Goal: Use online tool/utility: Utilize a website feature to perform a specific function

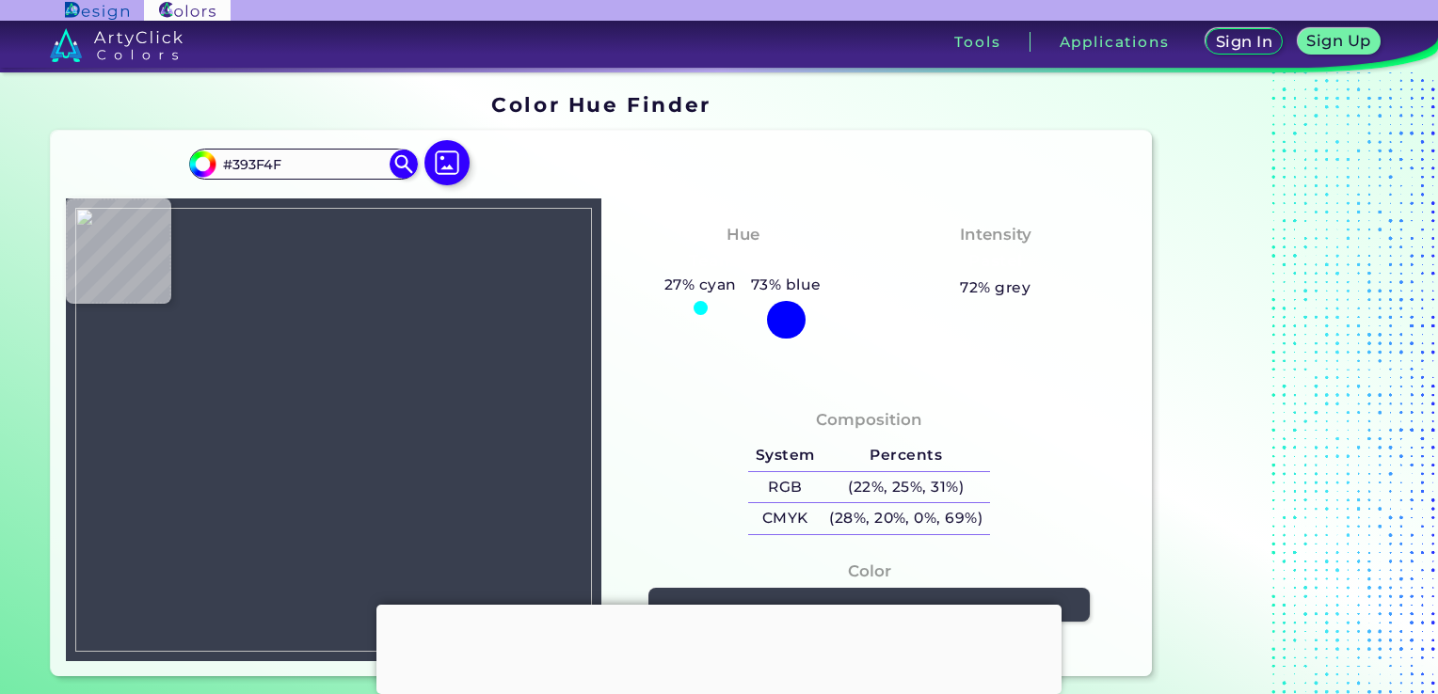
type input "#313747"
type input "#343a4a"
type input "#343A4A"
type input "#323848"
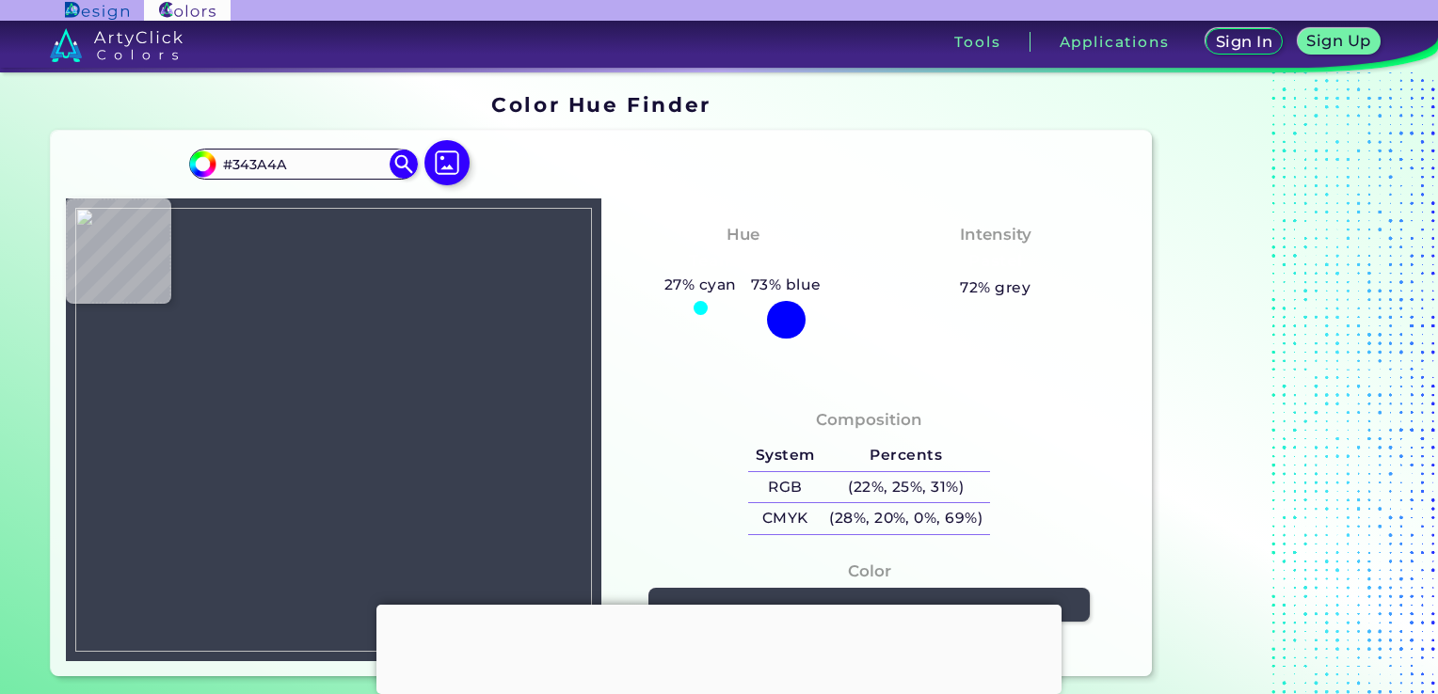
type input "#323848"
type input "#343a4a"
type input "#343A4A"
type input "#34394c"
type input "#34394C"
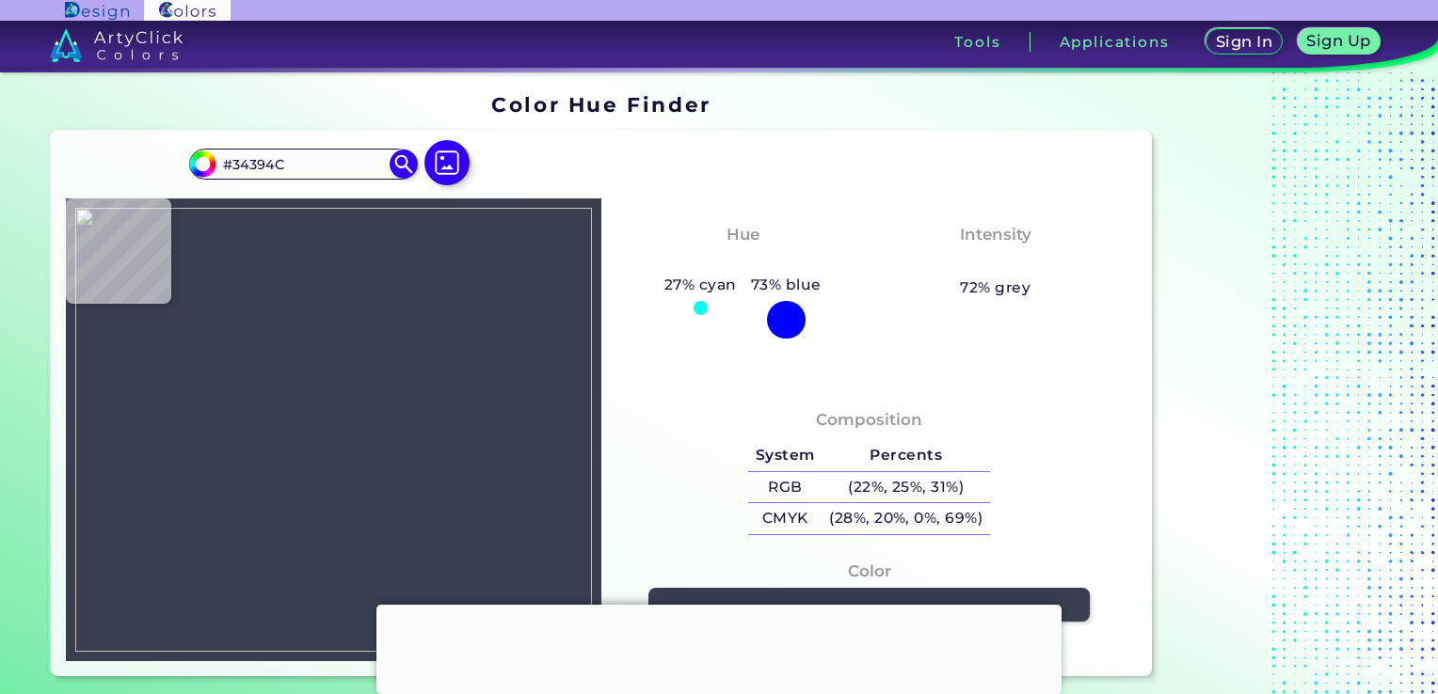
type input "#2e3347"
type input "#2E3347"
type input "#33383f"
type input "#33383F"
type input "#334049"
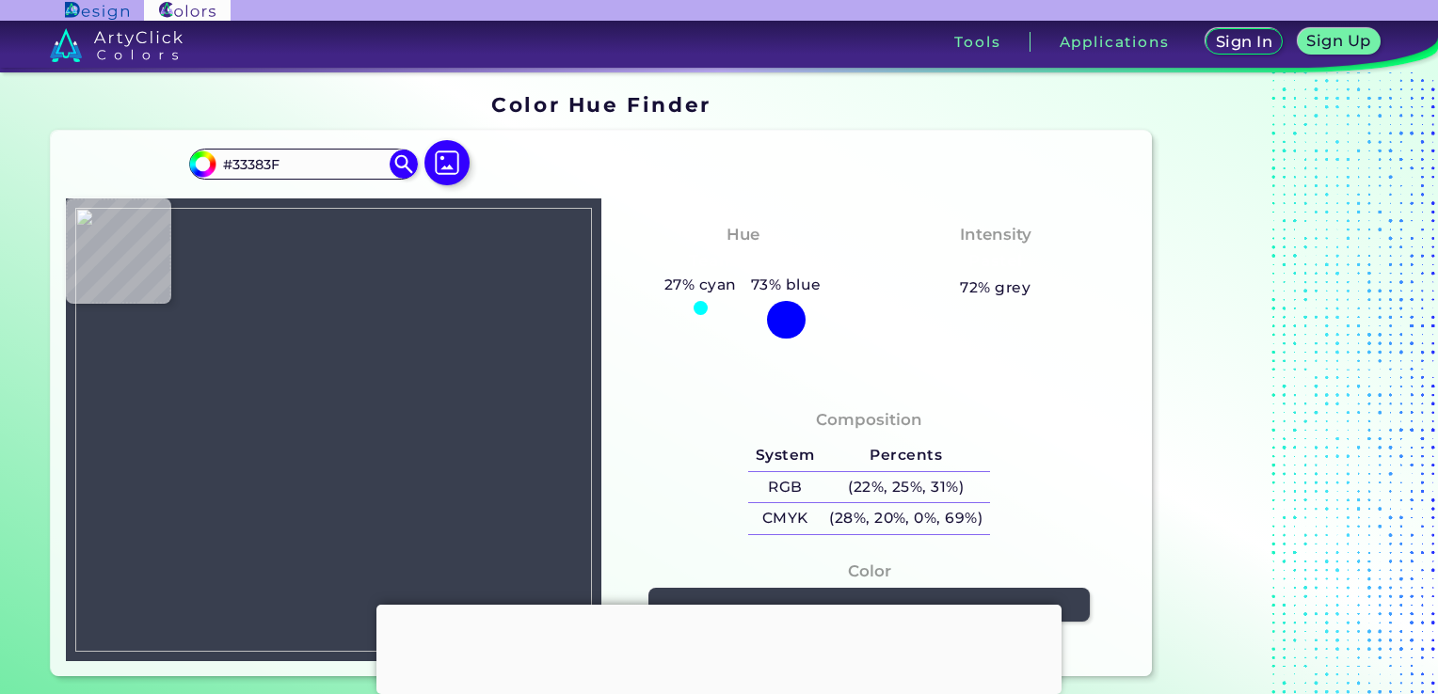
type input "#334049"
type input "#32486c"
type input "#32486C"
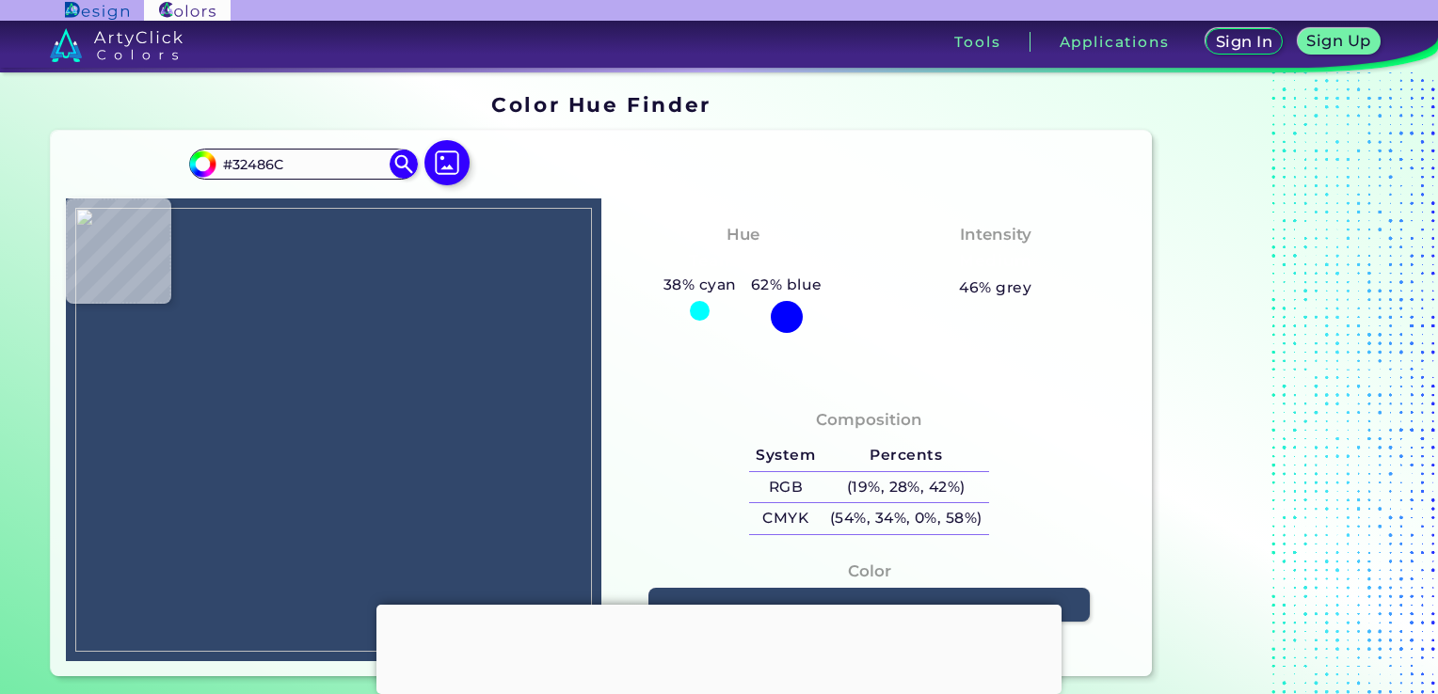
type input "#31476b"
type input "#31476B"
type input "#314469"
type input "#353b48"
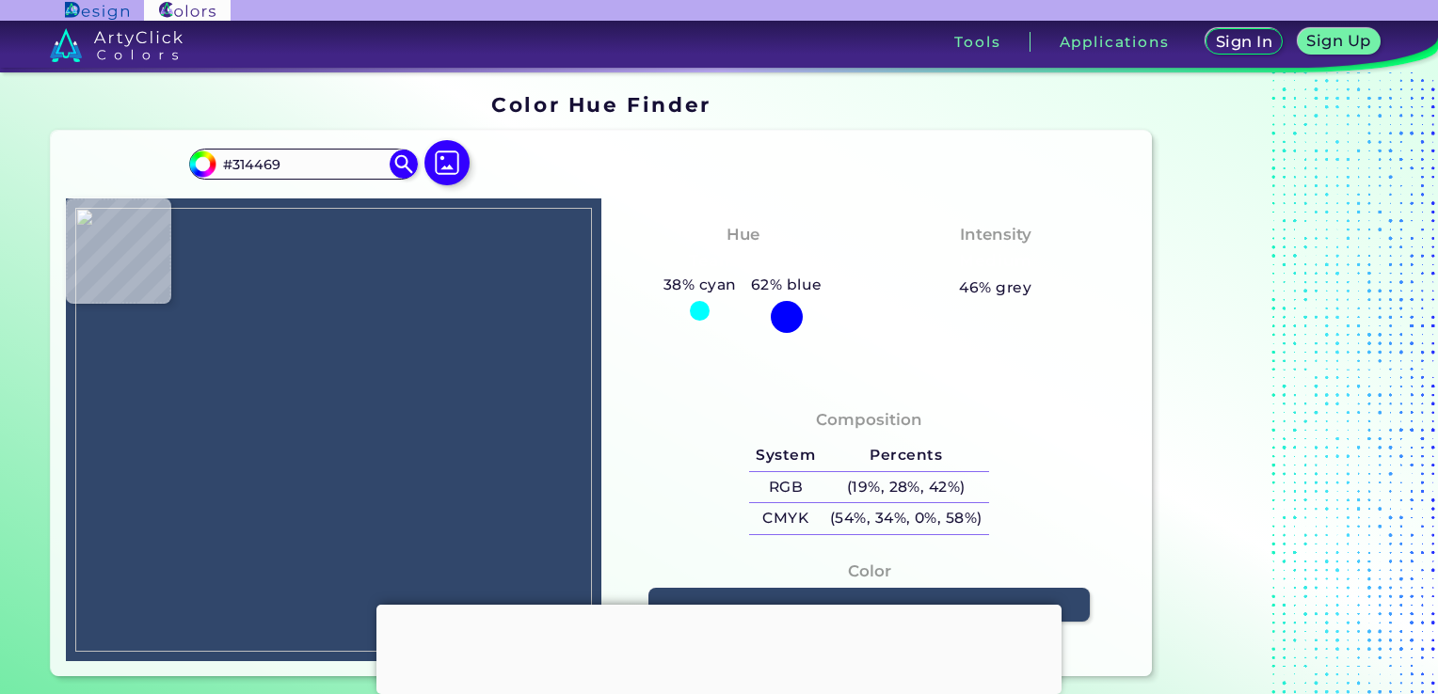
type input "#353B48"
type input "#353b49"
type input "#353B49"
type input "#363b4e"
type input "#363B4E"
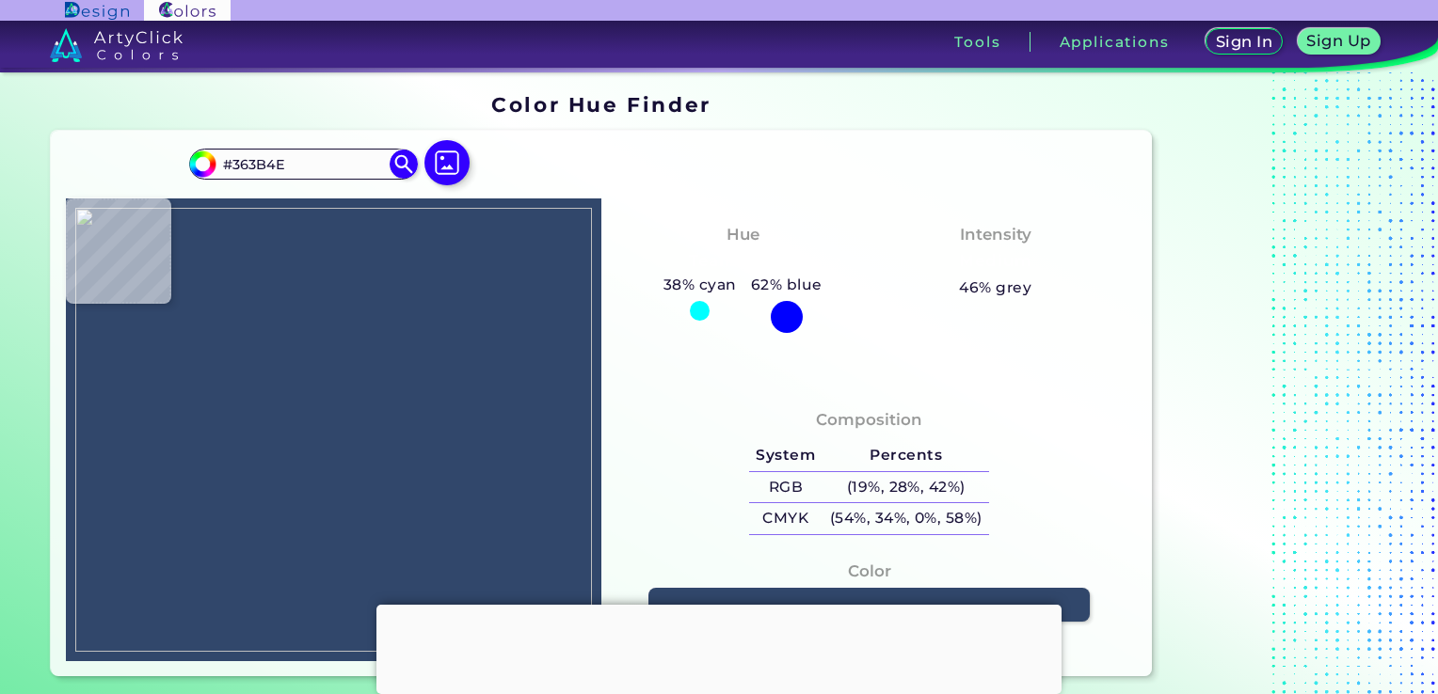
type input "#383d50"
type input "#383D50"
type input "#34394c"
type input "#34394C"
type input "#33384b"
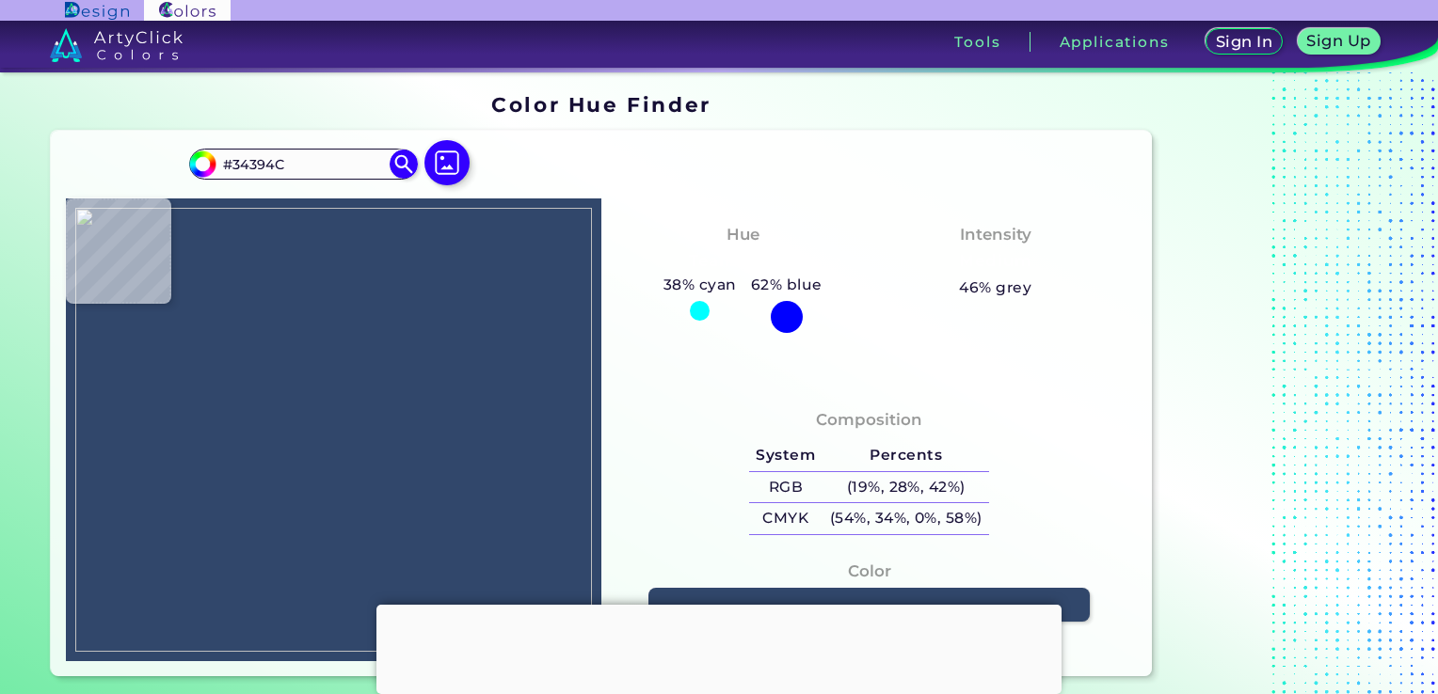
type input "#33384B"
type input "#313747"
type input "#2f3545"
type input "#2F3545"
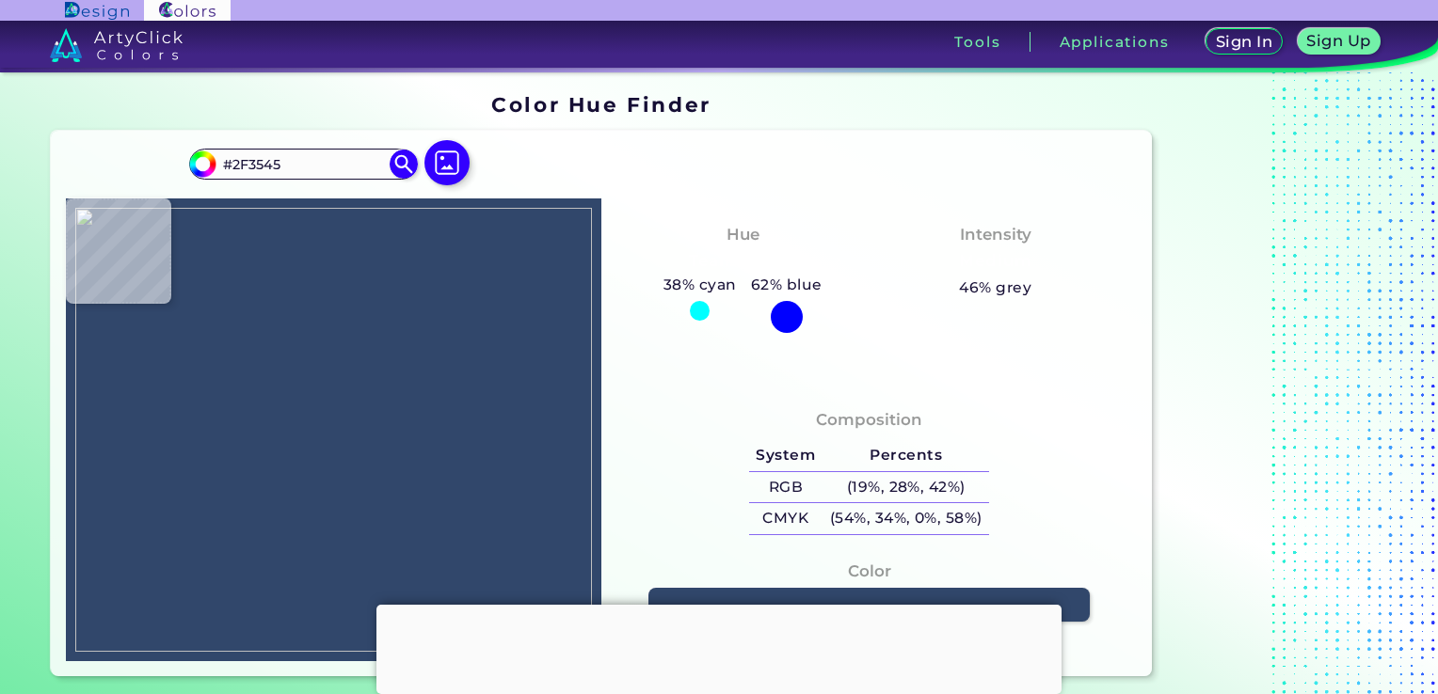
type input "#333949"
type input "#292f3f"
type input "#292F3F"
type input "#313747"
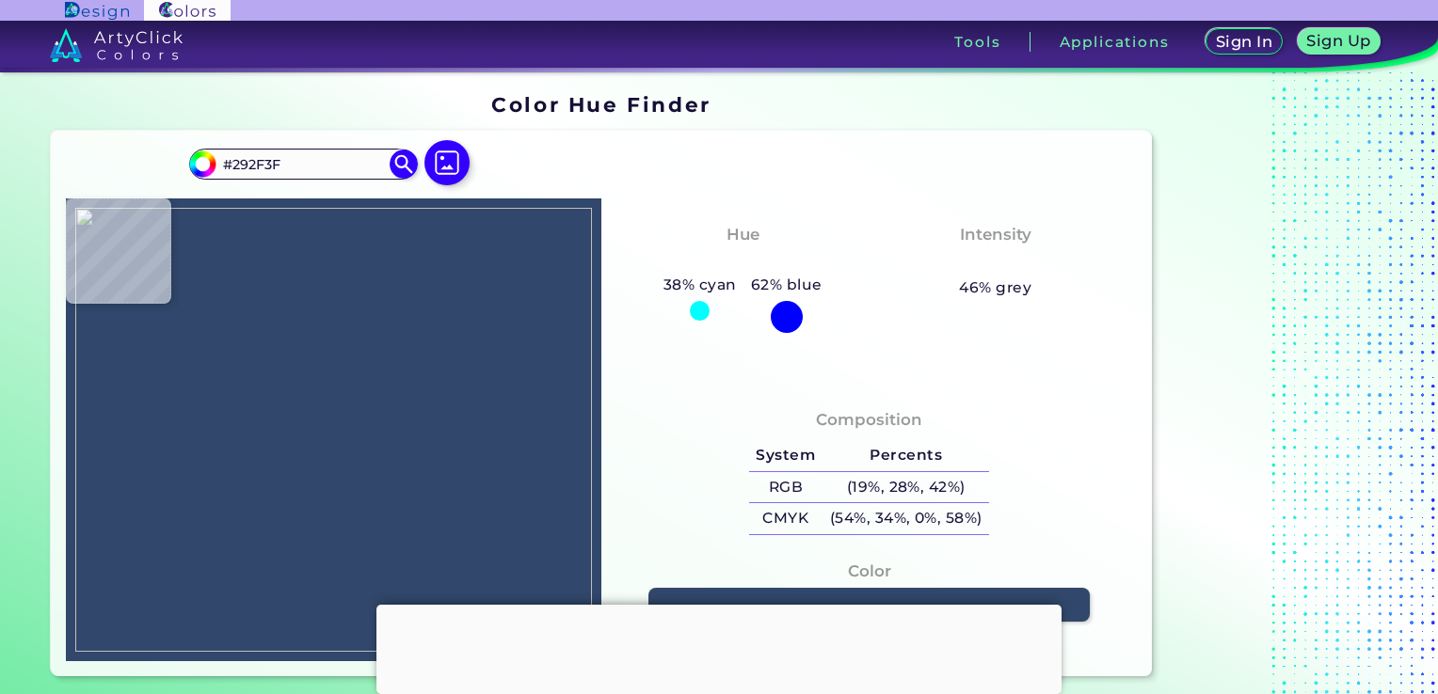
type input "#313747"
type input "#353b4b"
type input "#353B4B"
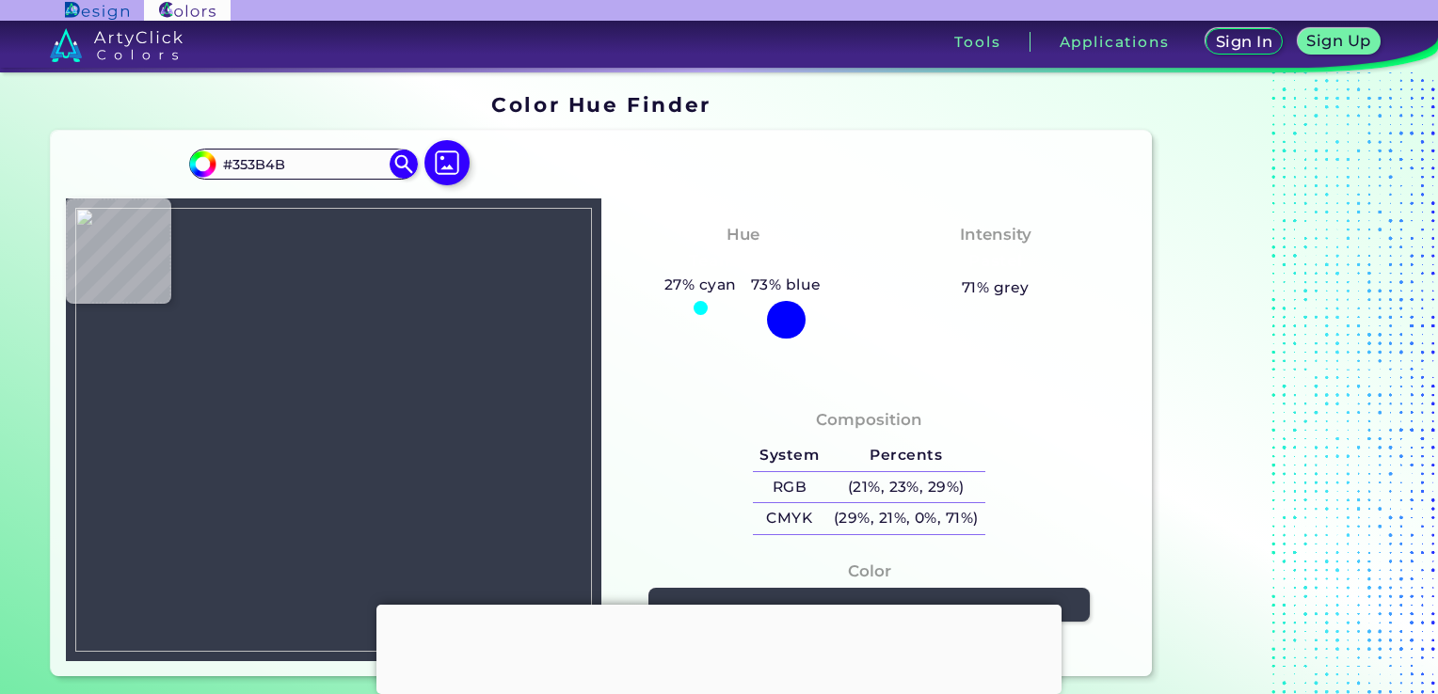
type input "#383e4e"
type input "#383E4E"
type input "#393f4f"
type input "#393F4F"
type input "#3e4453"
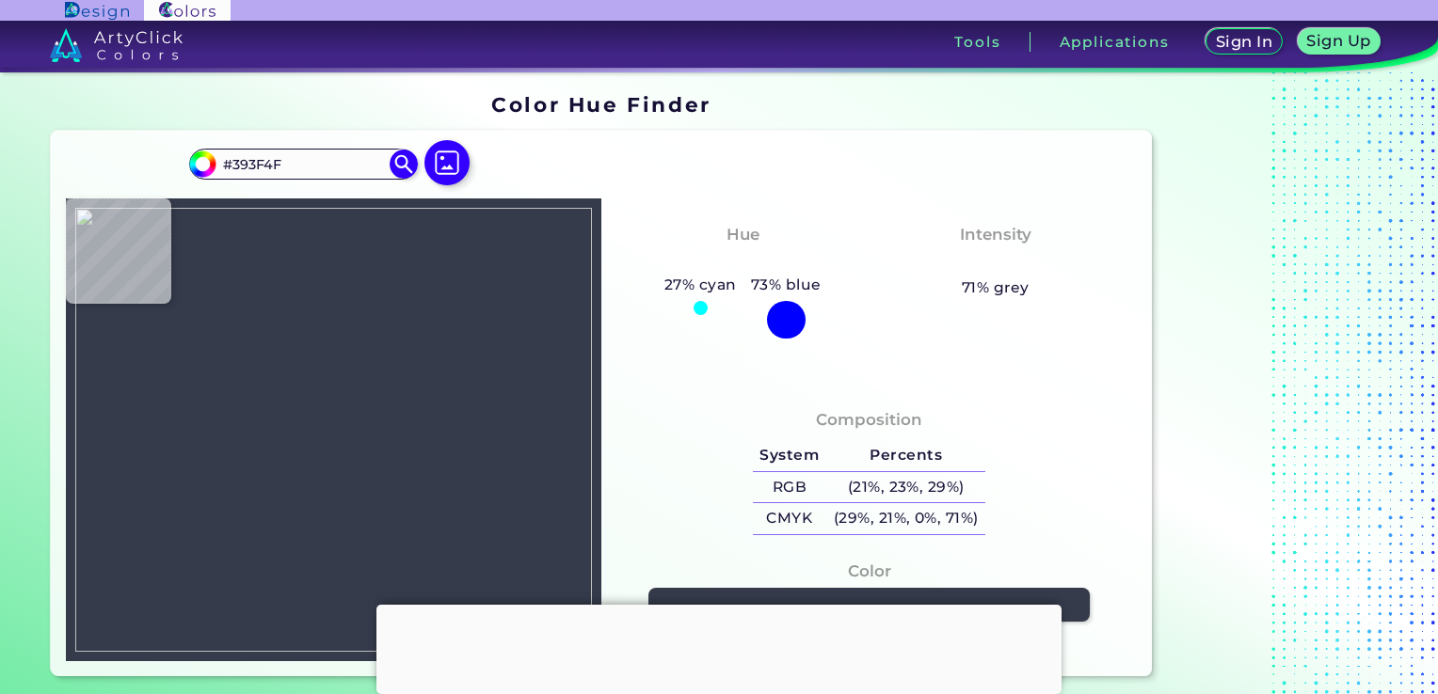
type input "#3E4453"
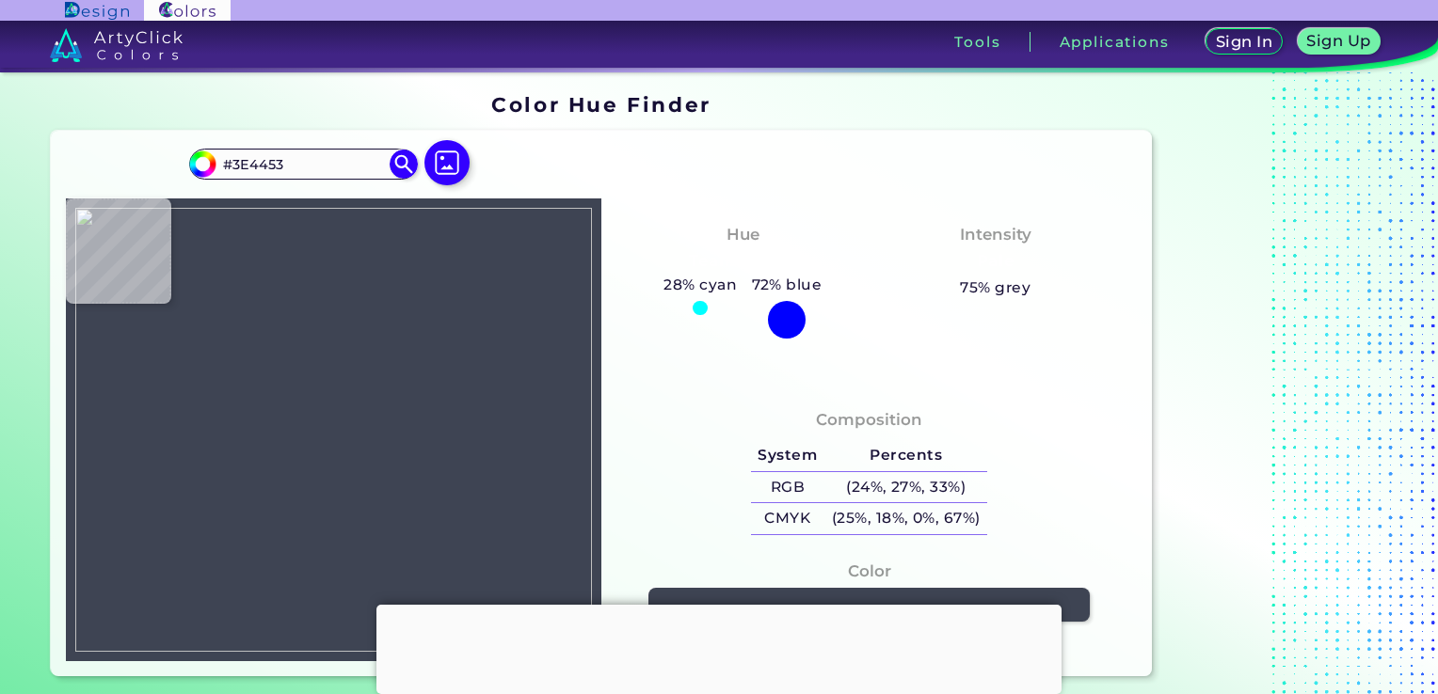
type input "#414350"
type input "#434551"
type input "#40424f"
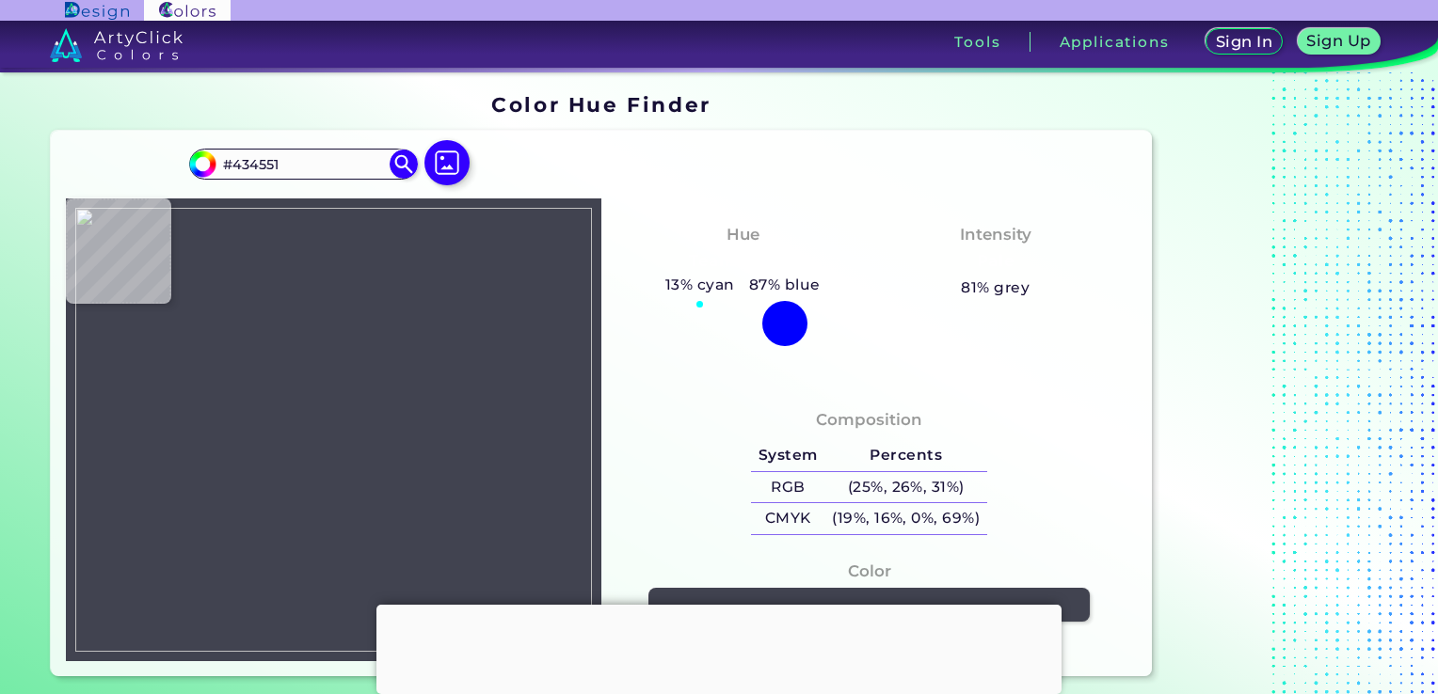
type input "#40424F"
type input "#424451"
type input "#3e404f"
type input "#3E404F"
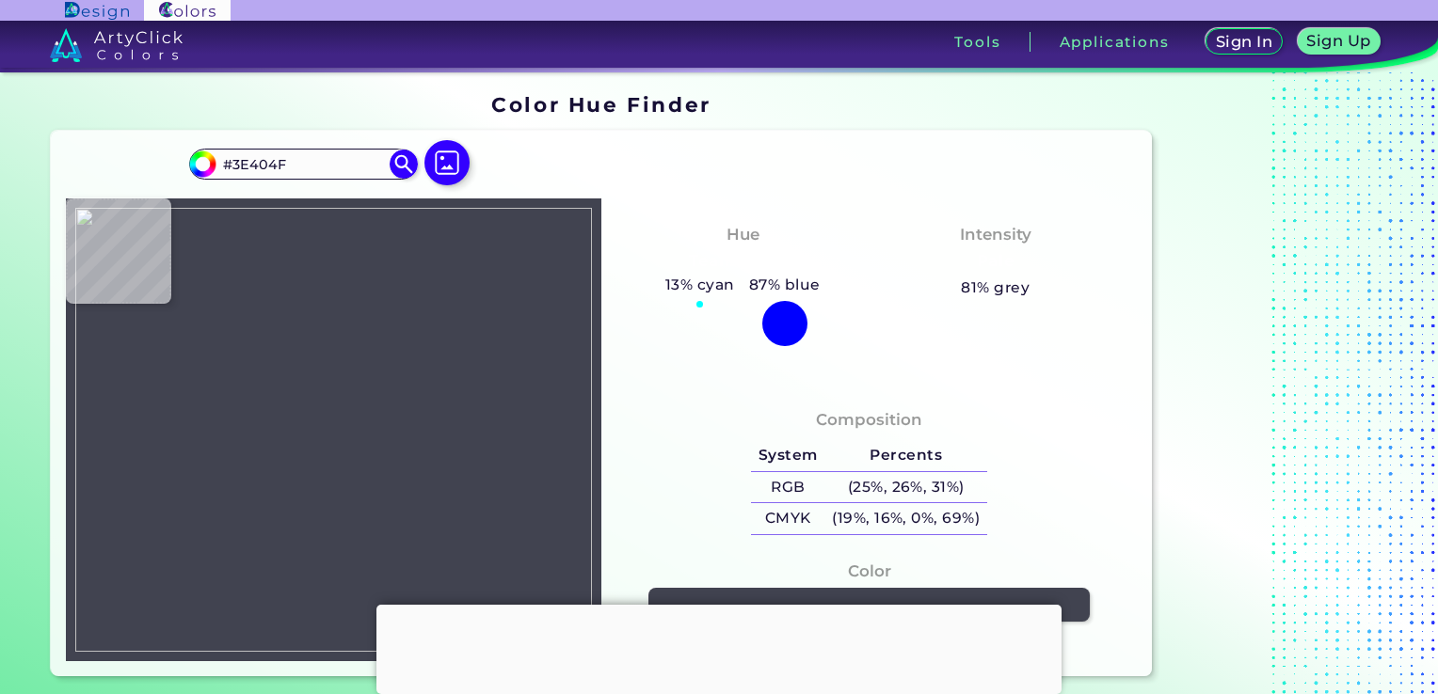
type input "#3d3e50"
type input "#3D3E50"
type input "#393a4e"
type input "#393A4E"
type input "#2d2e42"
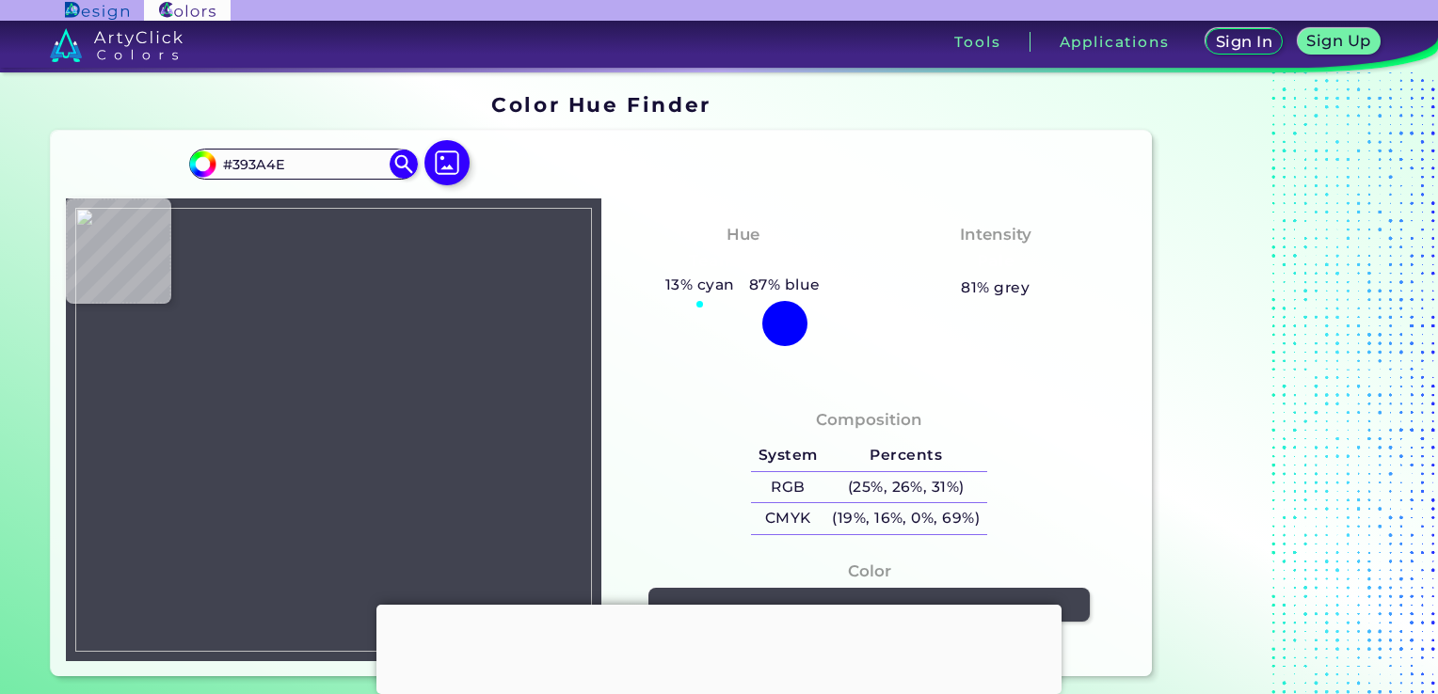
type input "#2D2E42"
type input "#363749"
type input "#383a49"
type input "#383A49"
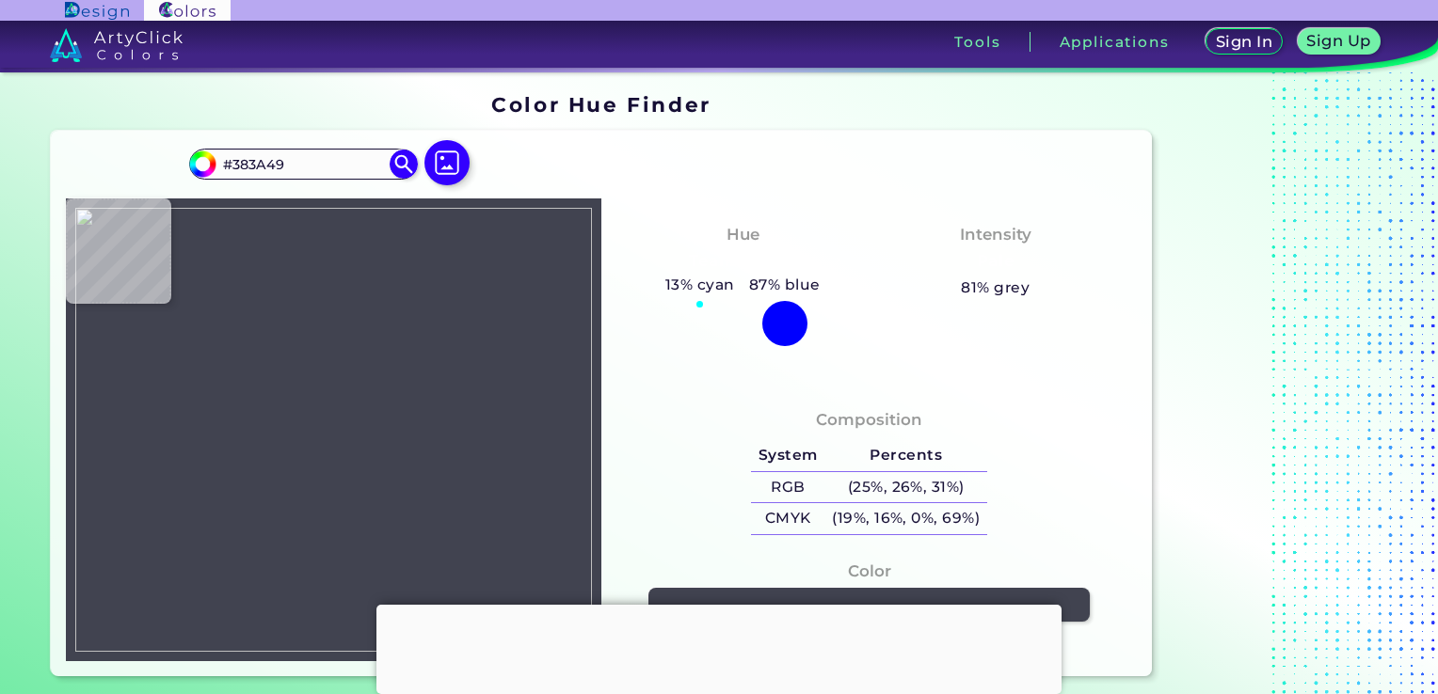
type input "#353648"
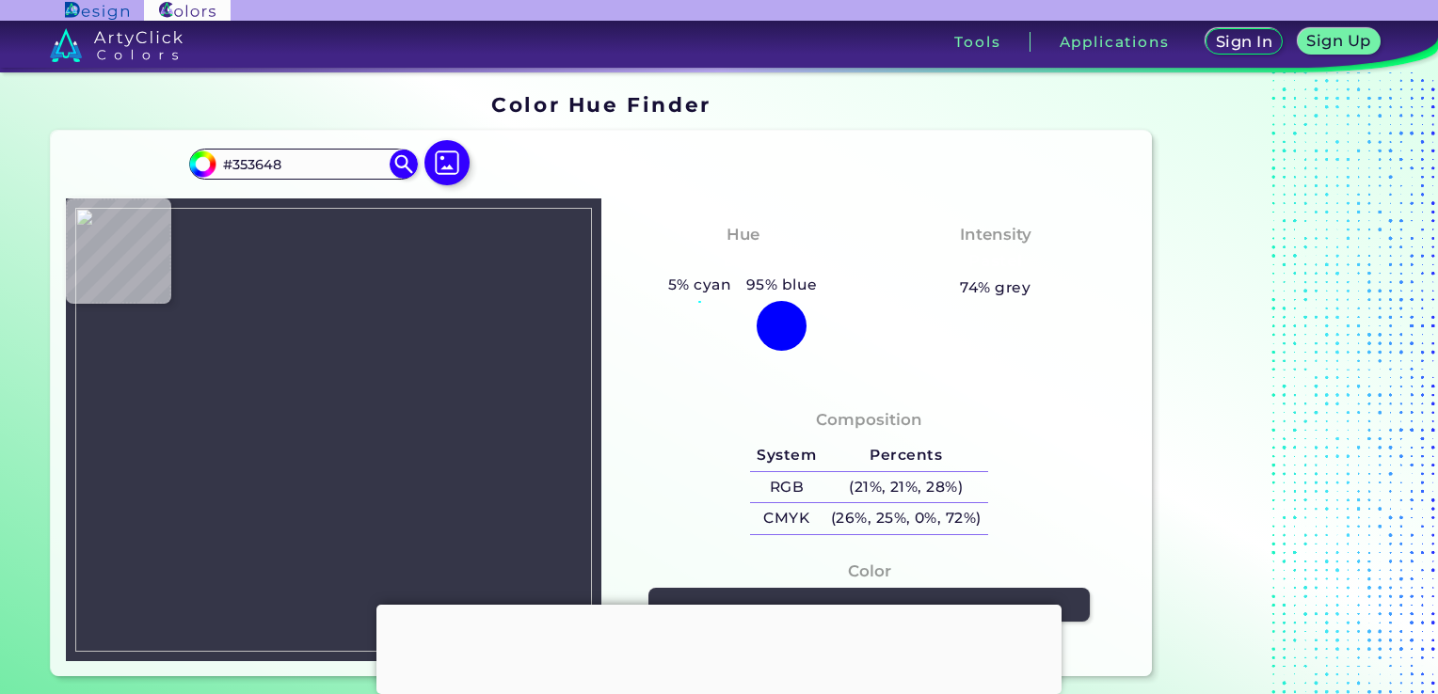
type input "#393b4b"
type input "#393B4B"
type input "#37384a"
type input "#37384A"
type input "#363849"
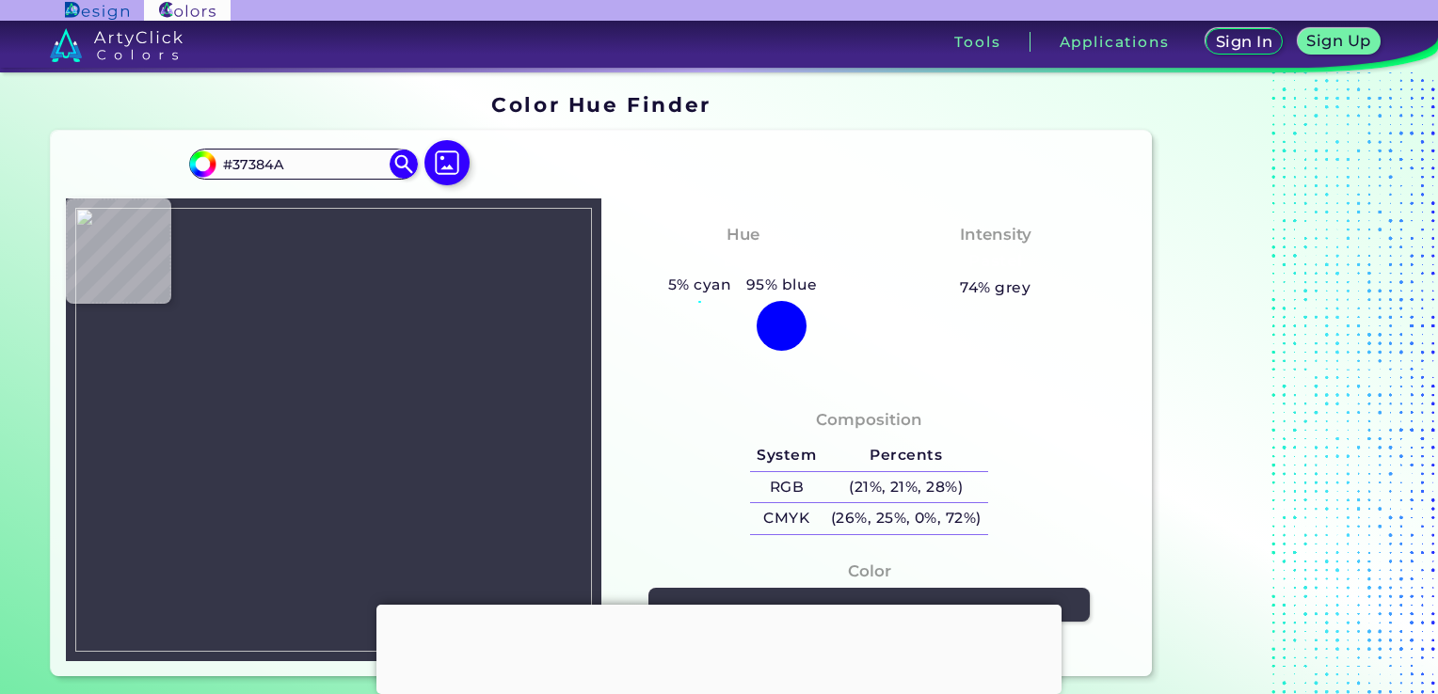
type input "#363849"
type input "#3a3c4c"
type input "#3A3C4C"
type input "#373949"
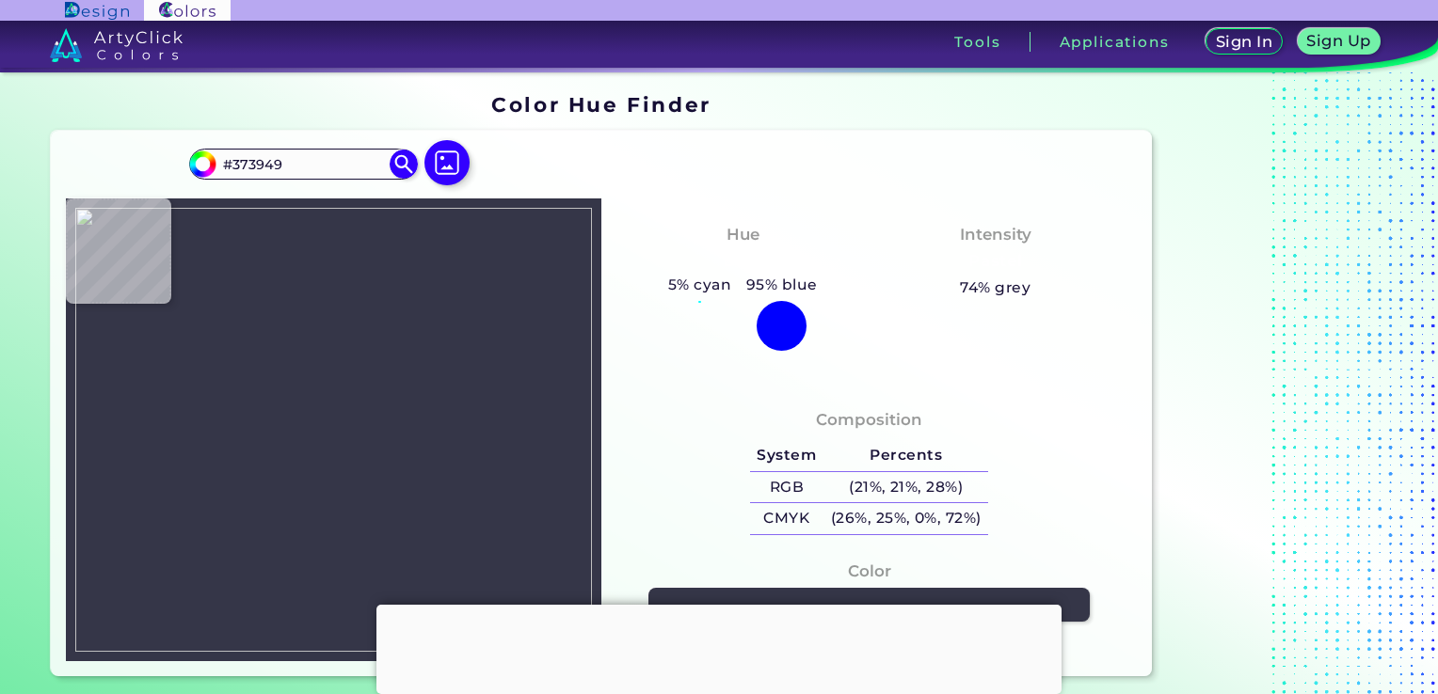
type input "#37394a"
type input "#37394A"
type input "#3a3c4d"
type input "#3A3C4D"
type input "#393c4c"
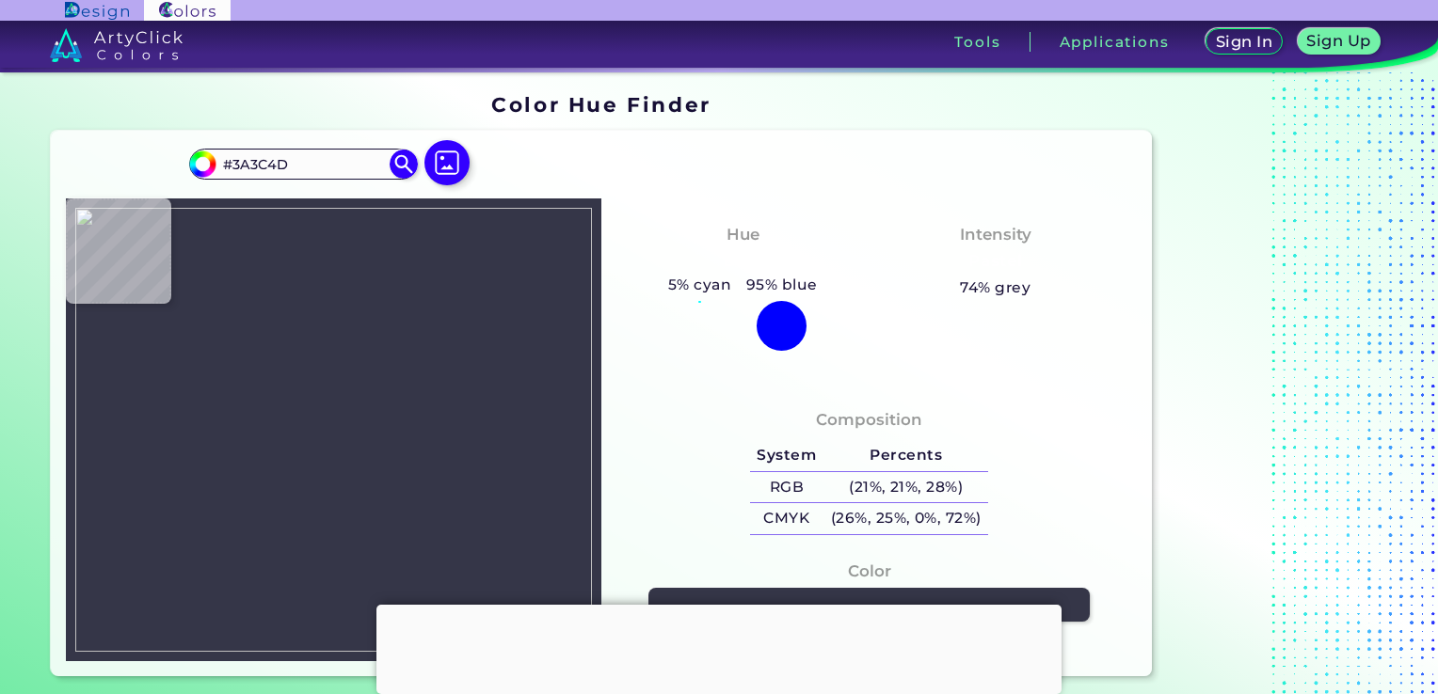
type input "#393C4C"
type input "#3a404e"
type input "#3A404E"
type input "#404654"
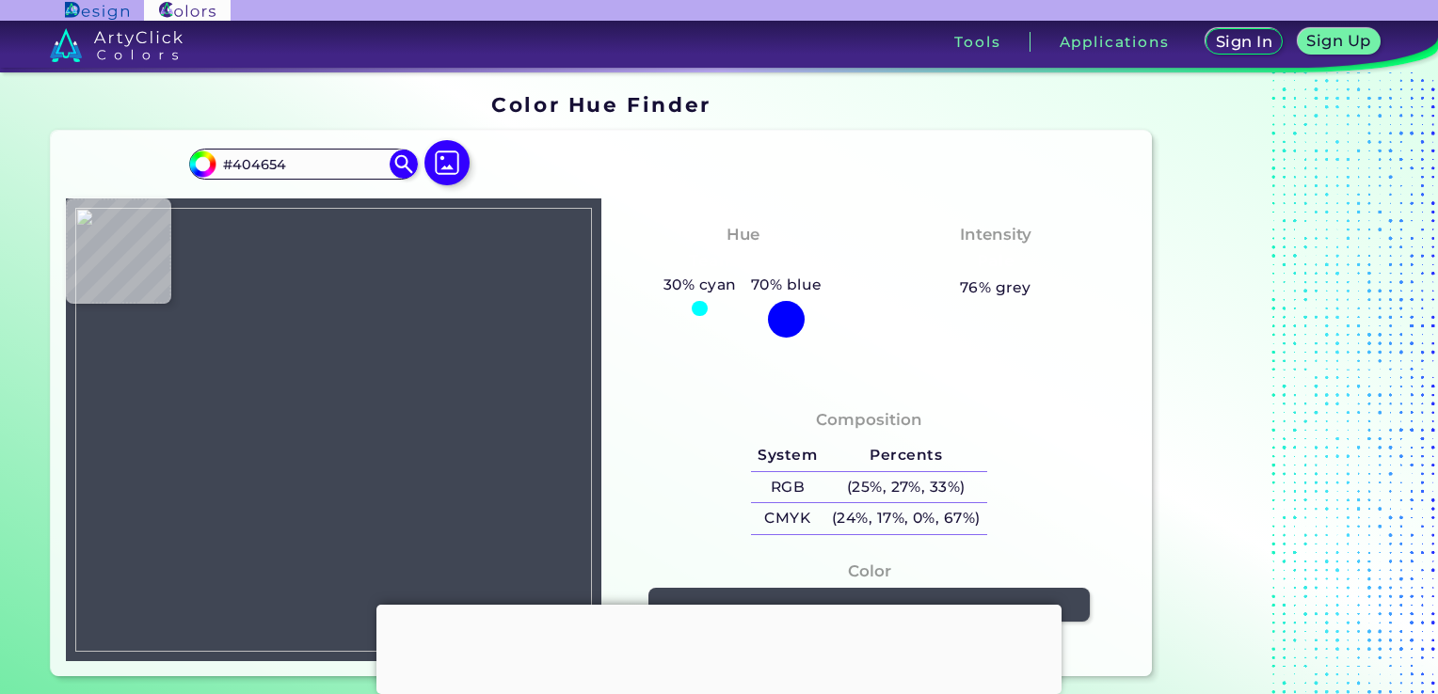
type input "#3d4254"
type input "#3D4254"
type input "#404556"
type input "#3a3f51"
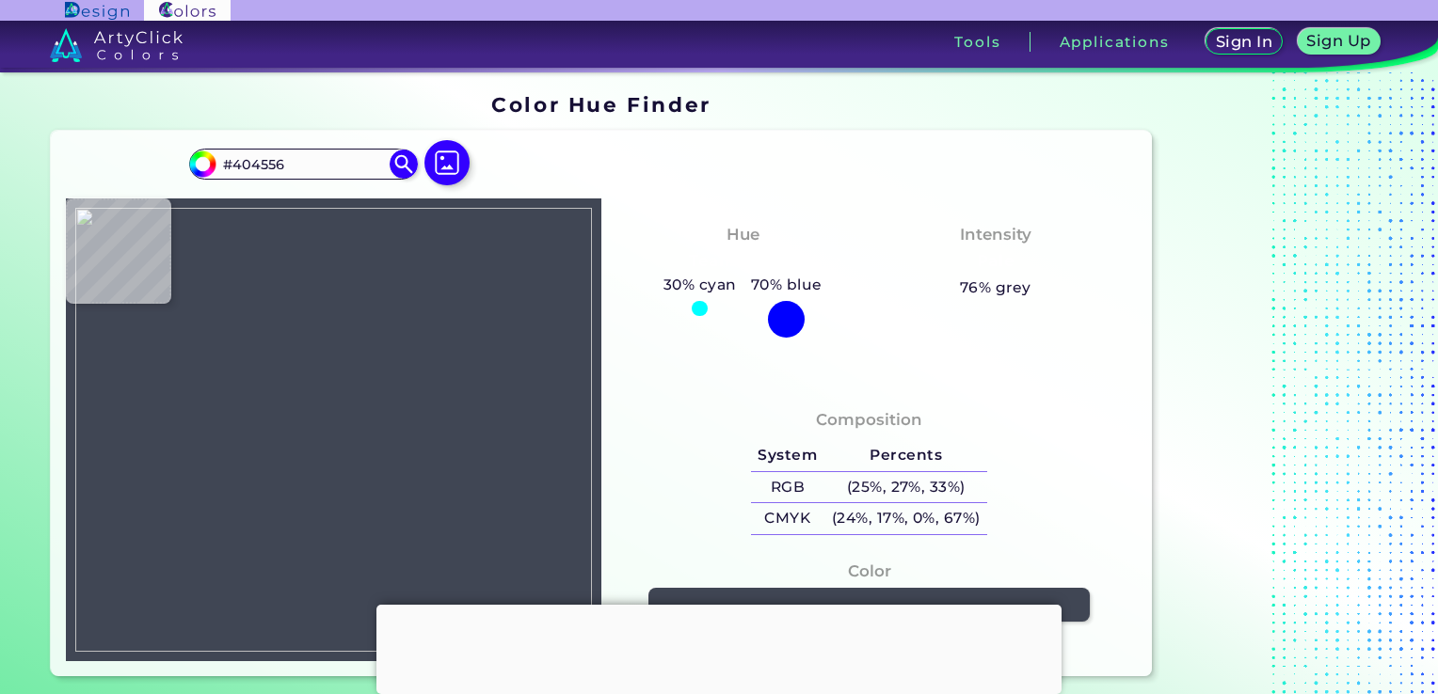
type input "#3A3F51"
type input "#383e4f"
type input "#383E4F"
type input "#3b4152"
type input "#3B4152"
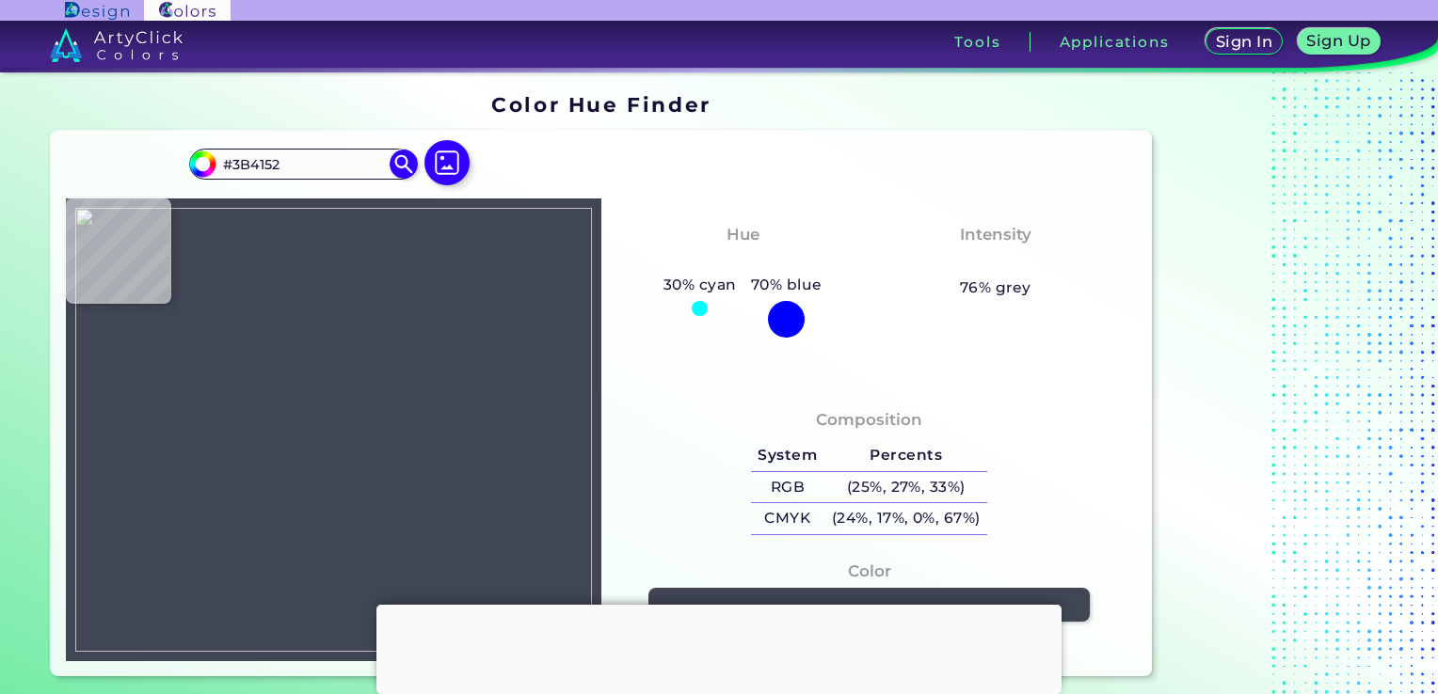
type input "#3c4253"
type input "#3C4253"
type input "#3d4253"
type input "#3D4253"
type input "#3c4152"
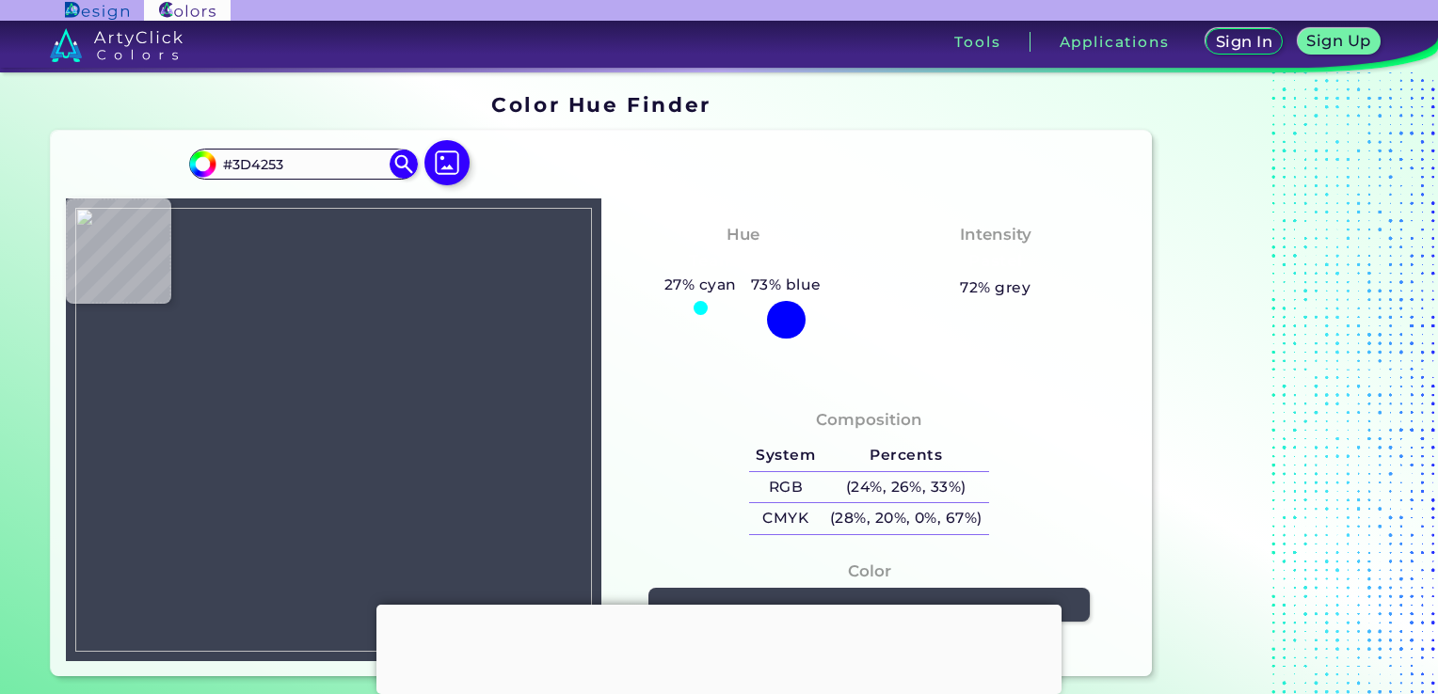
type input "#3C4152"
type input "#3d4255"
type input "#3D4255"
type input "#41465c"
type input "#41465C"
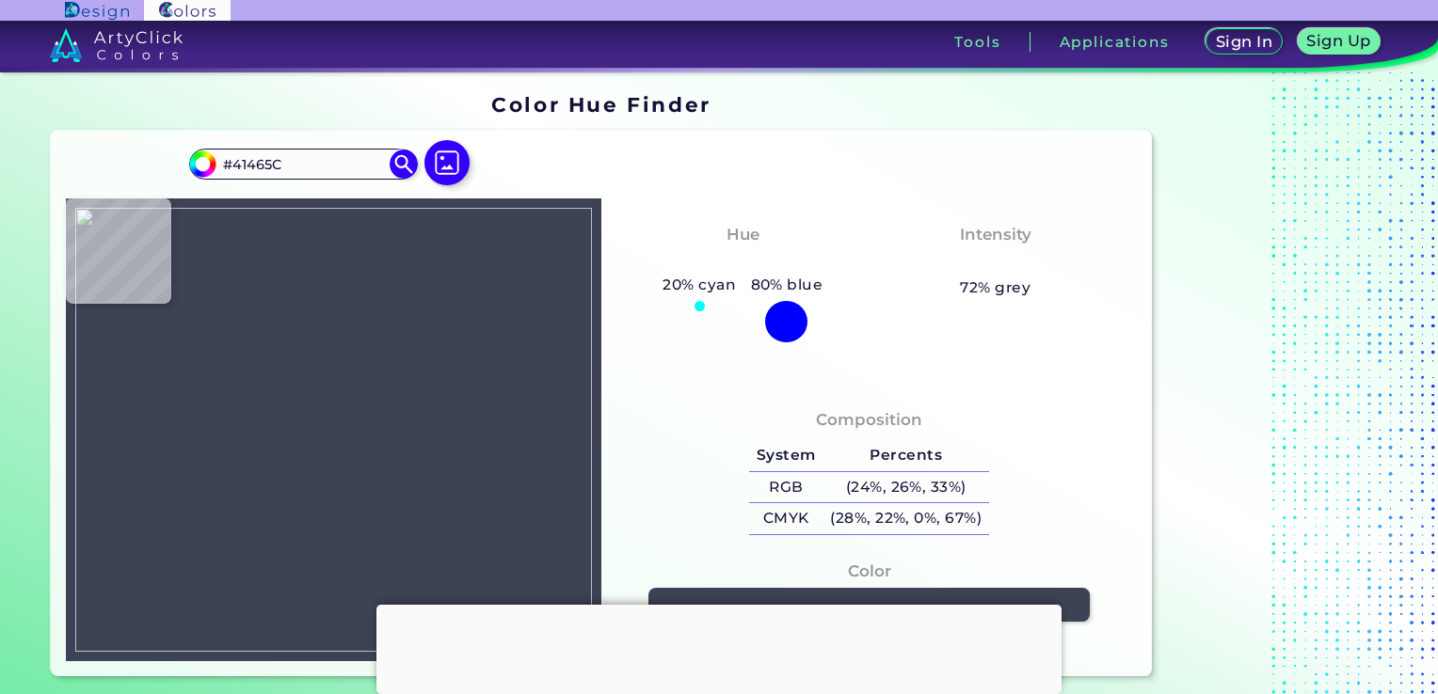
type input "#3e4357"
type input "#3E4357"
type input "#33394a"
type input "#33394A"
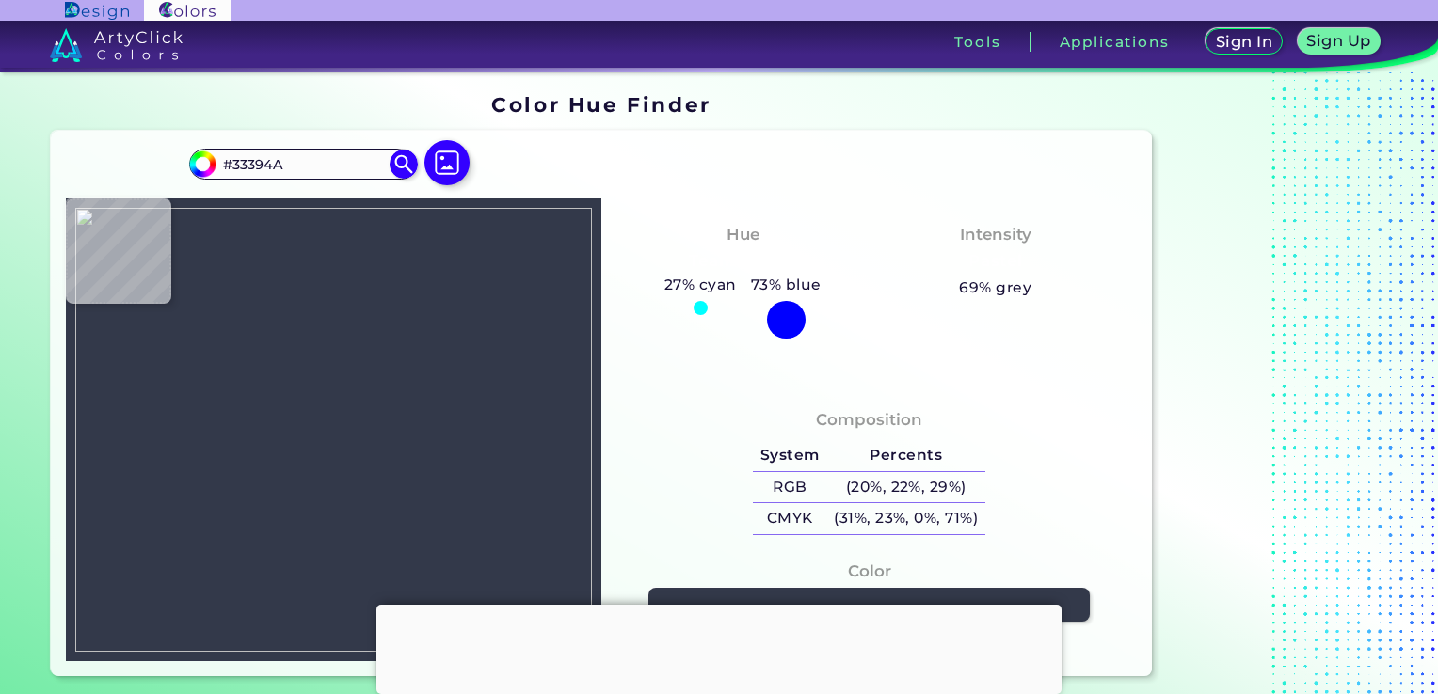
type input "#353b4c"
type input "#353B4C"
type input "#373c4e"
type input "#373C4E"
type input "#404559"
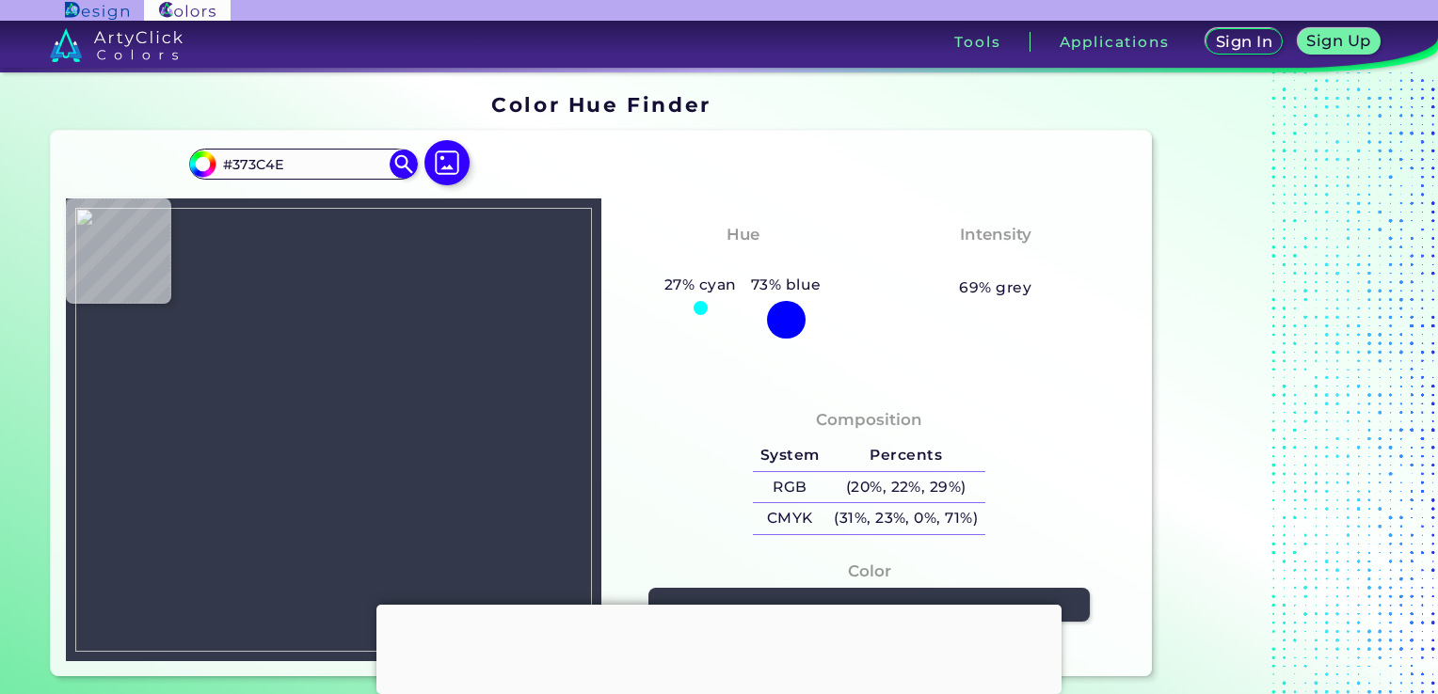
type input "#404559"
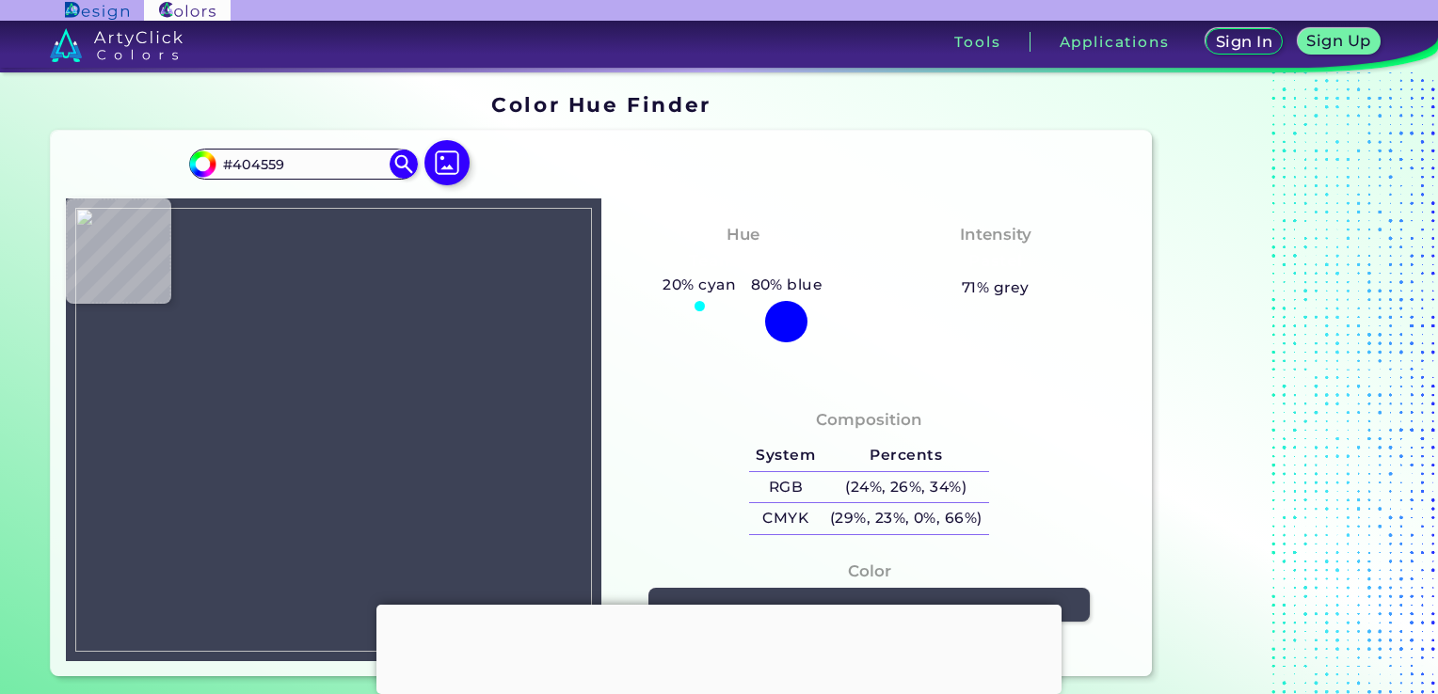
type input "#3d4256"
type input "#3D4256"
type input "#363b4f"
type input "#363B4F"
type input "#373c50"
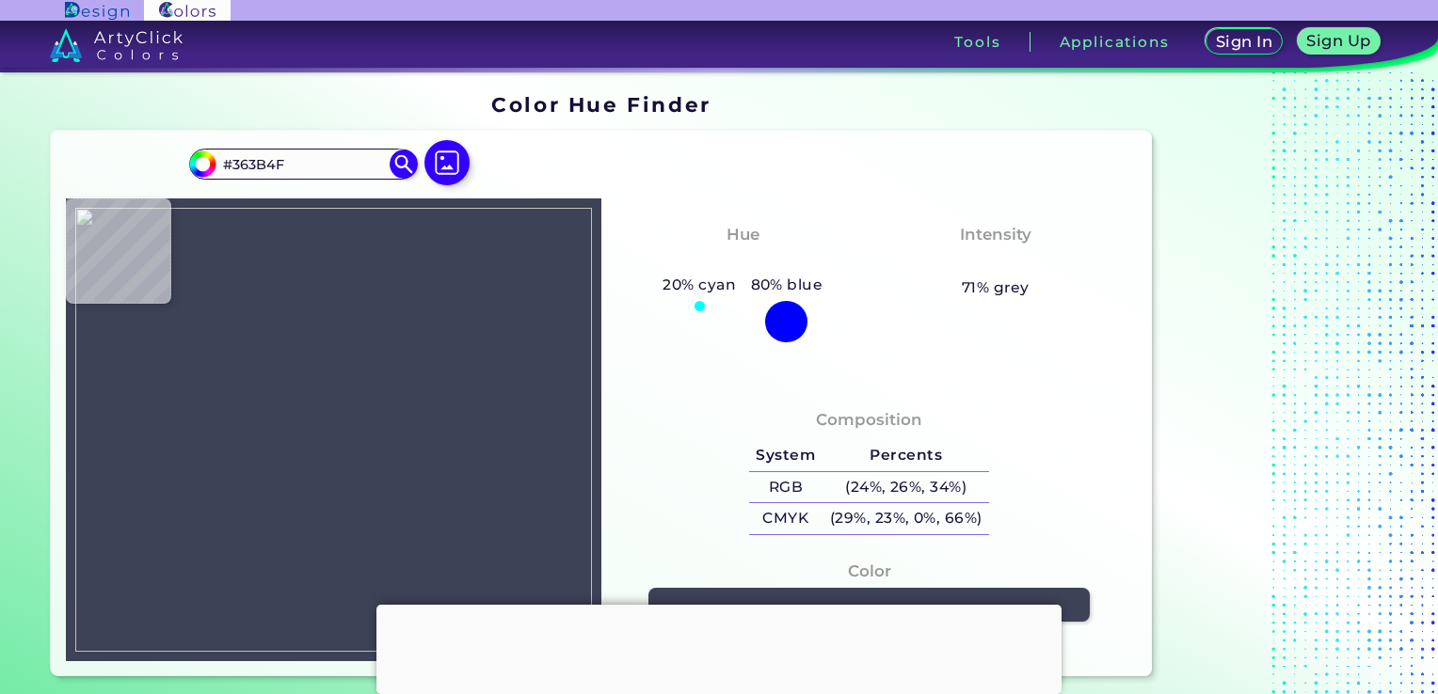
type input "#373C50"
type input "#3a3f55"
type input "#3A3F55"
type input "#373c52"
type input "#373C52"
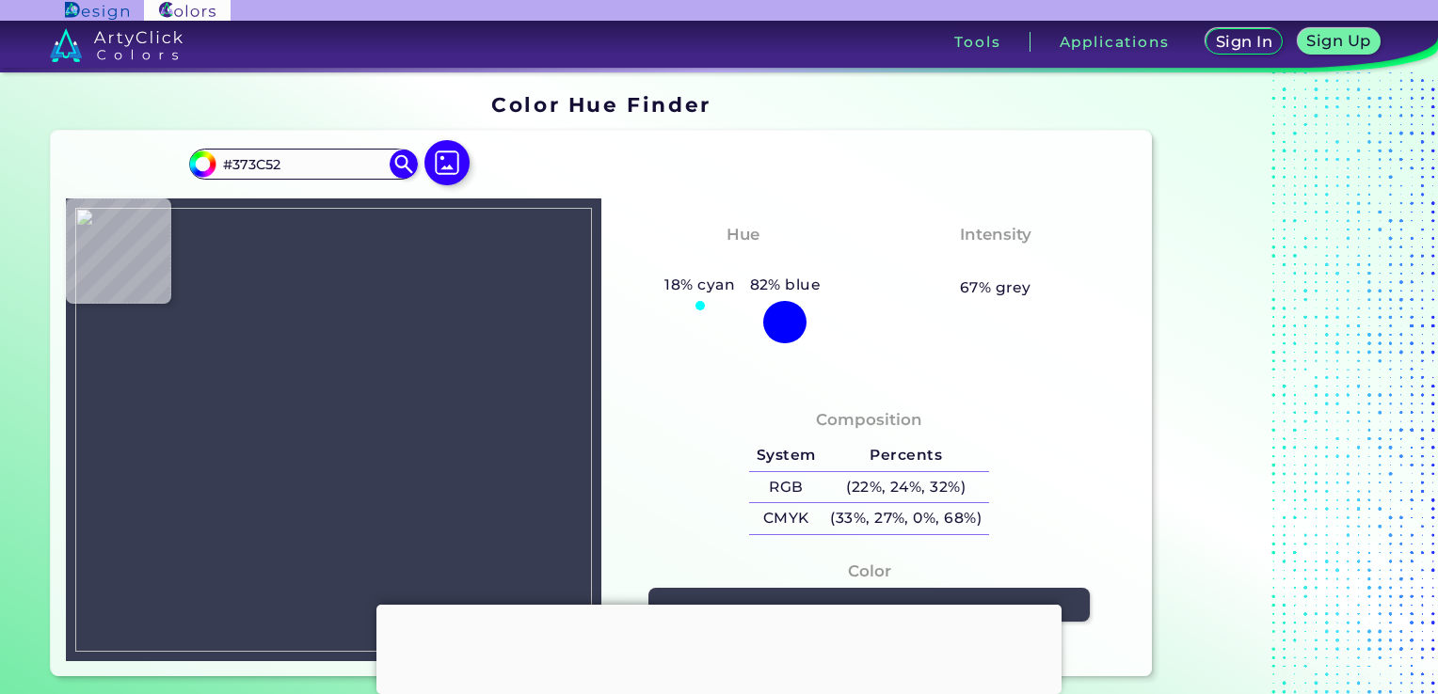
type input "#393d50"
type input "#393D50"
type input "#3e3f51"
type input "#3E3F51"
type input "#3b3c4e"
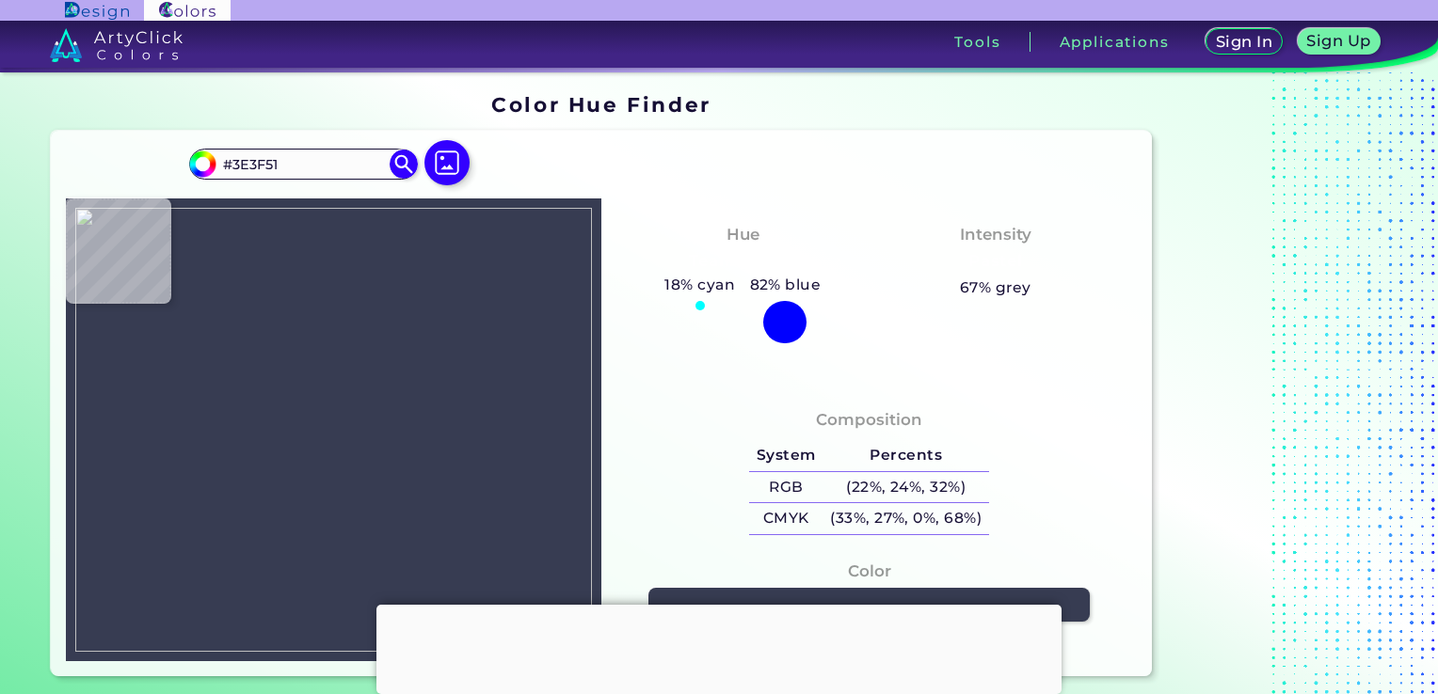
type input "#3B3C4E"
type input "#393a4c"
type input "#393A4C"
type input "#3c3d4f"
type input "#3C3D4F"
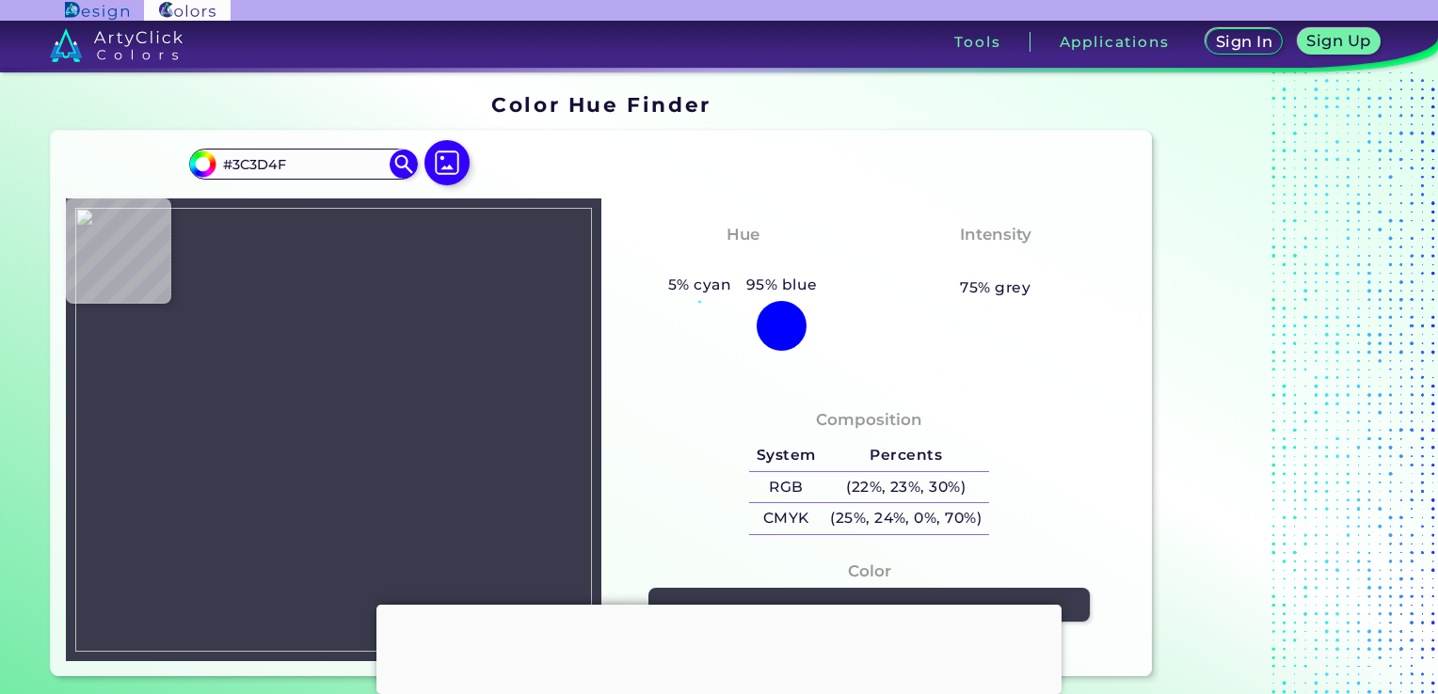
type input "#363749"
type input "#353648"
type input "#393a4c"
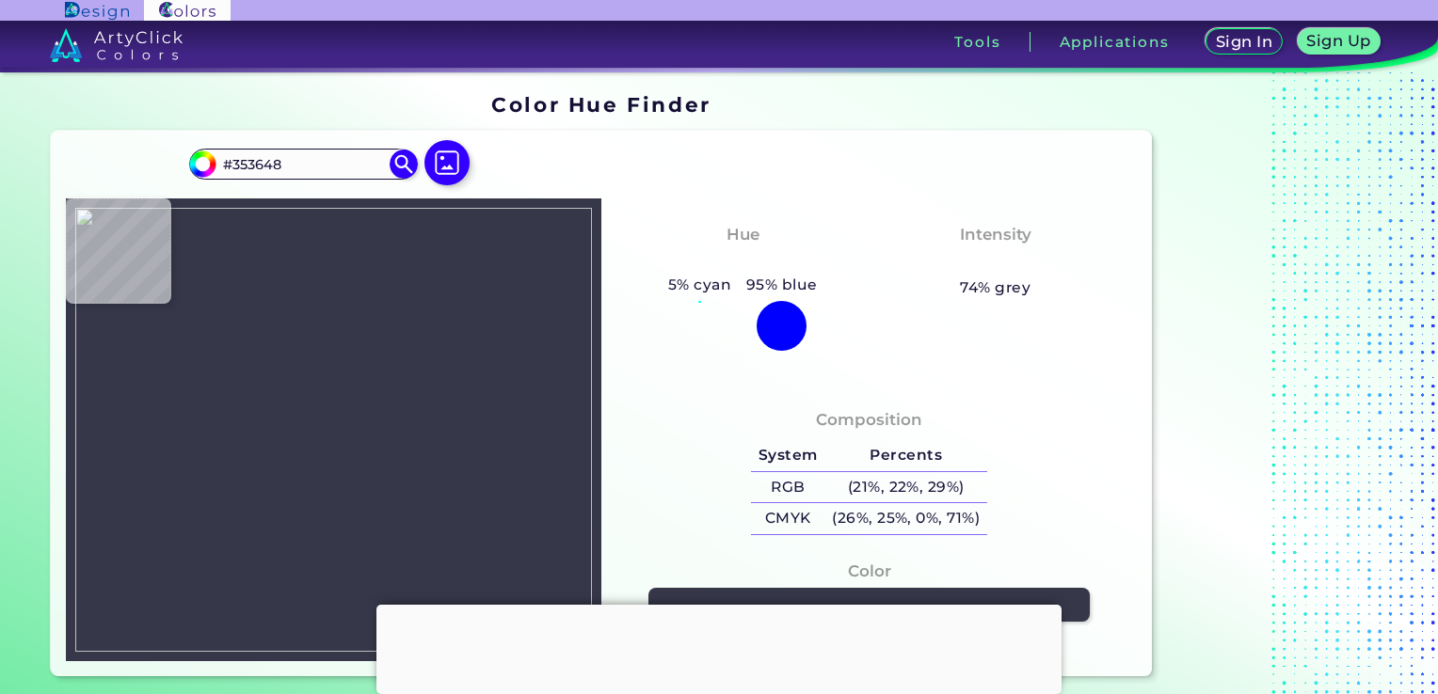
type input "#393A4C"
type input "#2f3044"
type input "#2F3044"
type input "#2d2e42"
type input "#2D2E42"
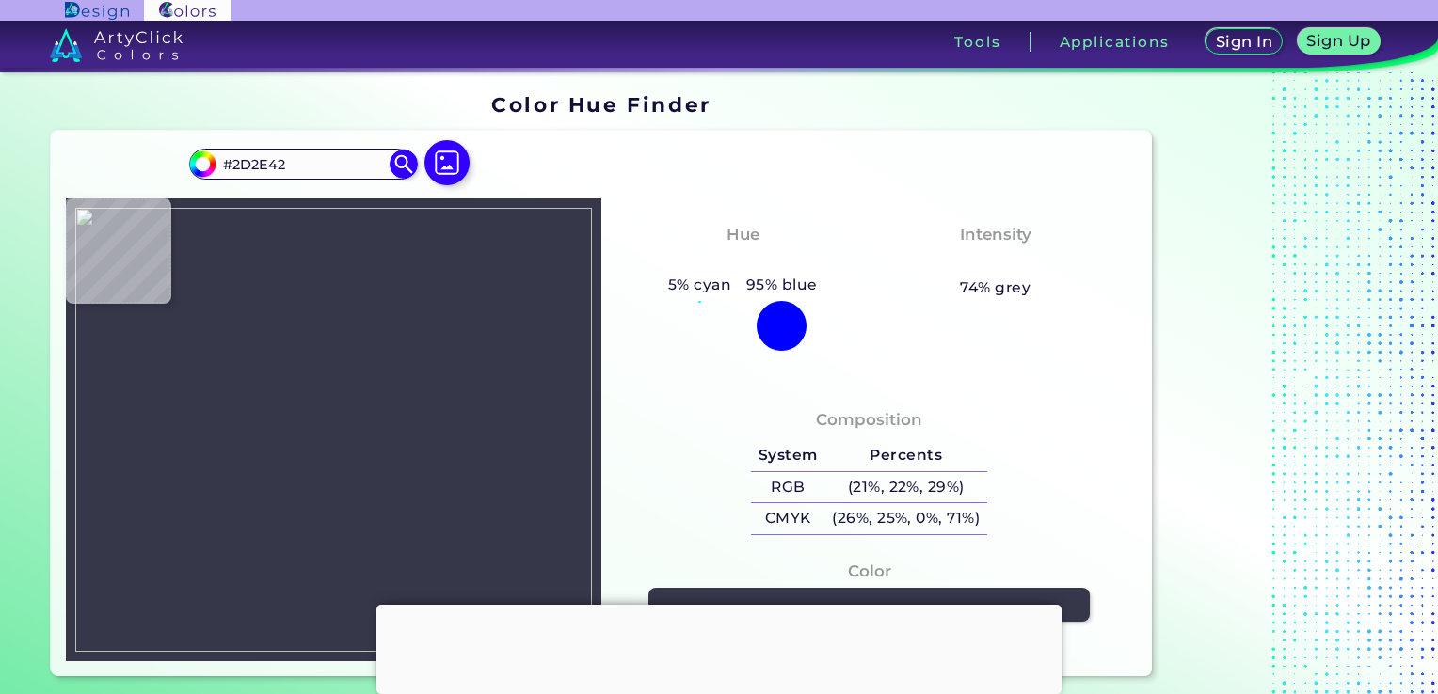
type input "#323348"
type input "#3c3d51"
type input "#3C3D51"
type input "#38394d"
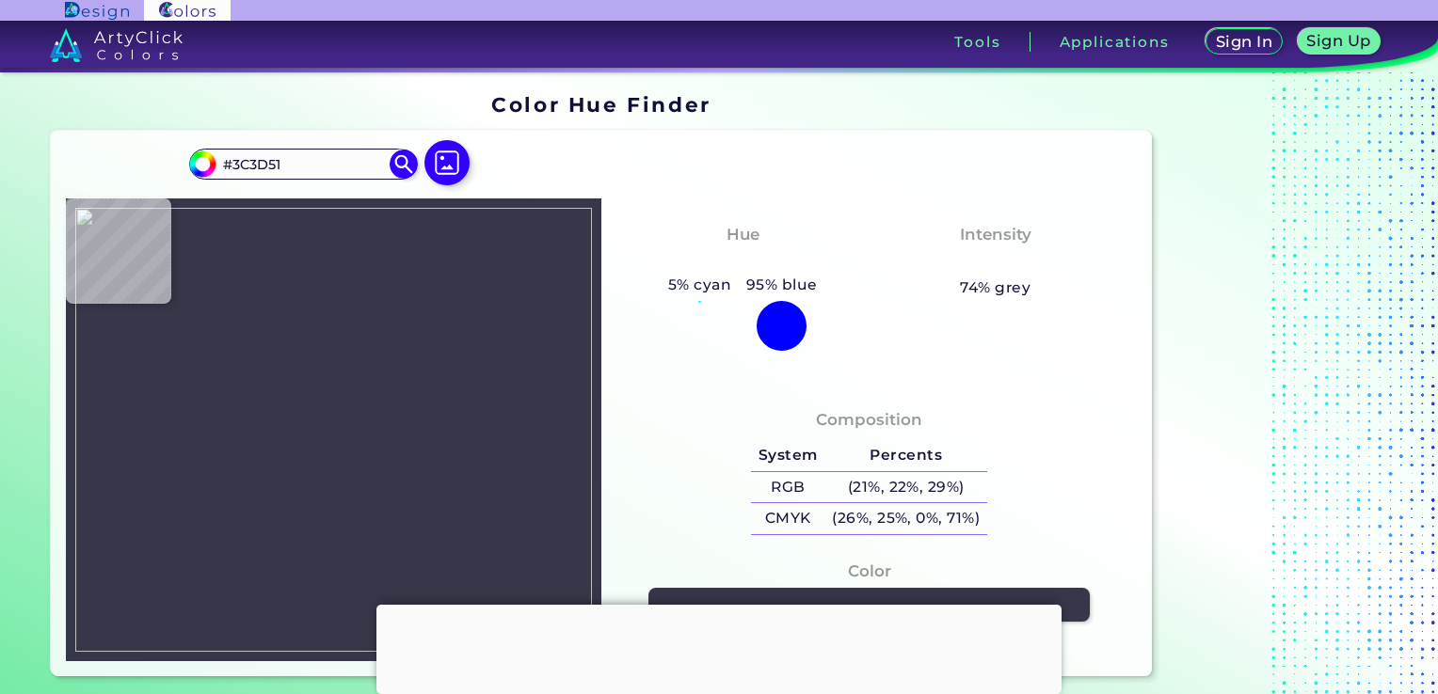
type input "#38394D"
type input "#303346"
type input "#313447"
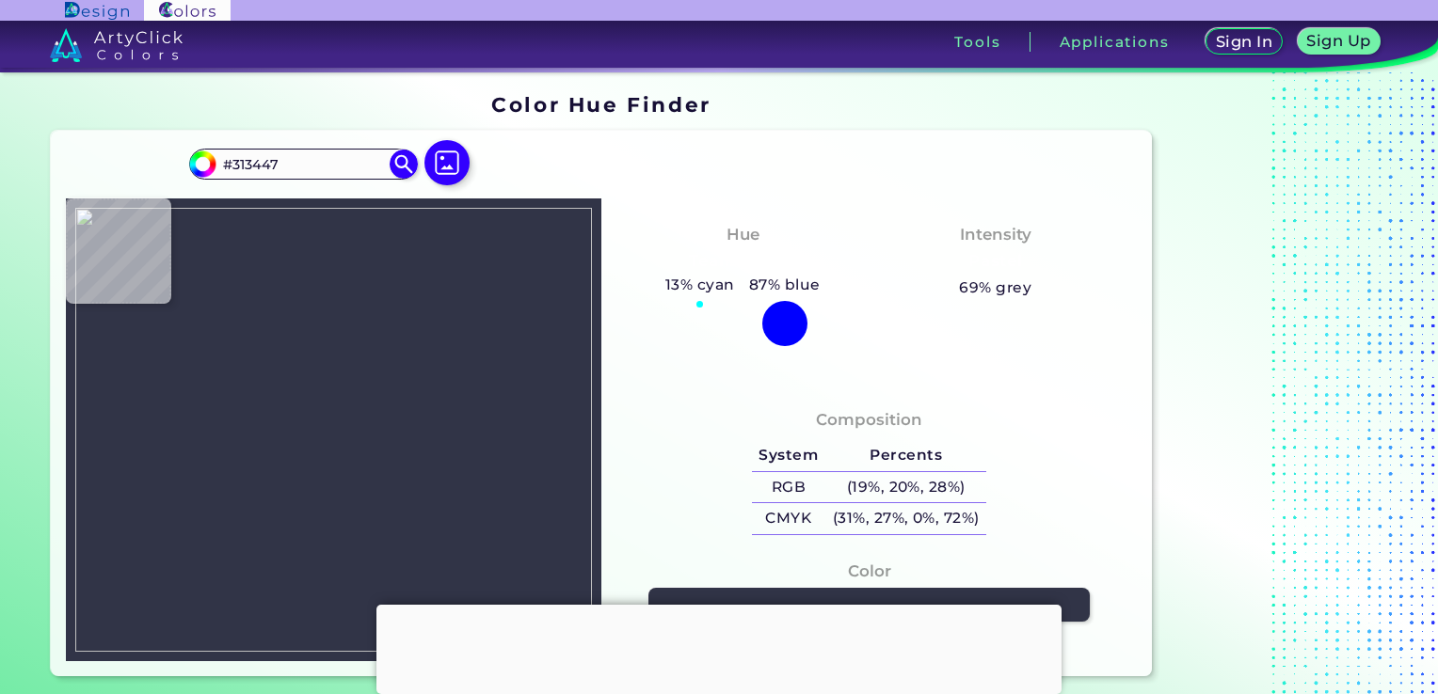
type input "#2f3245"
type input "#2F3245"
type input "#2c3142"
type input "#2C3142"
type input "#292f3f"
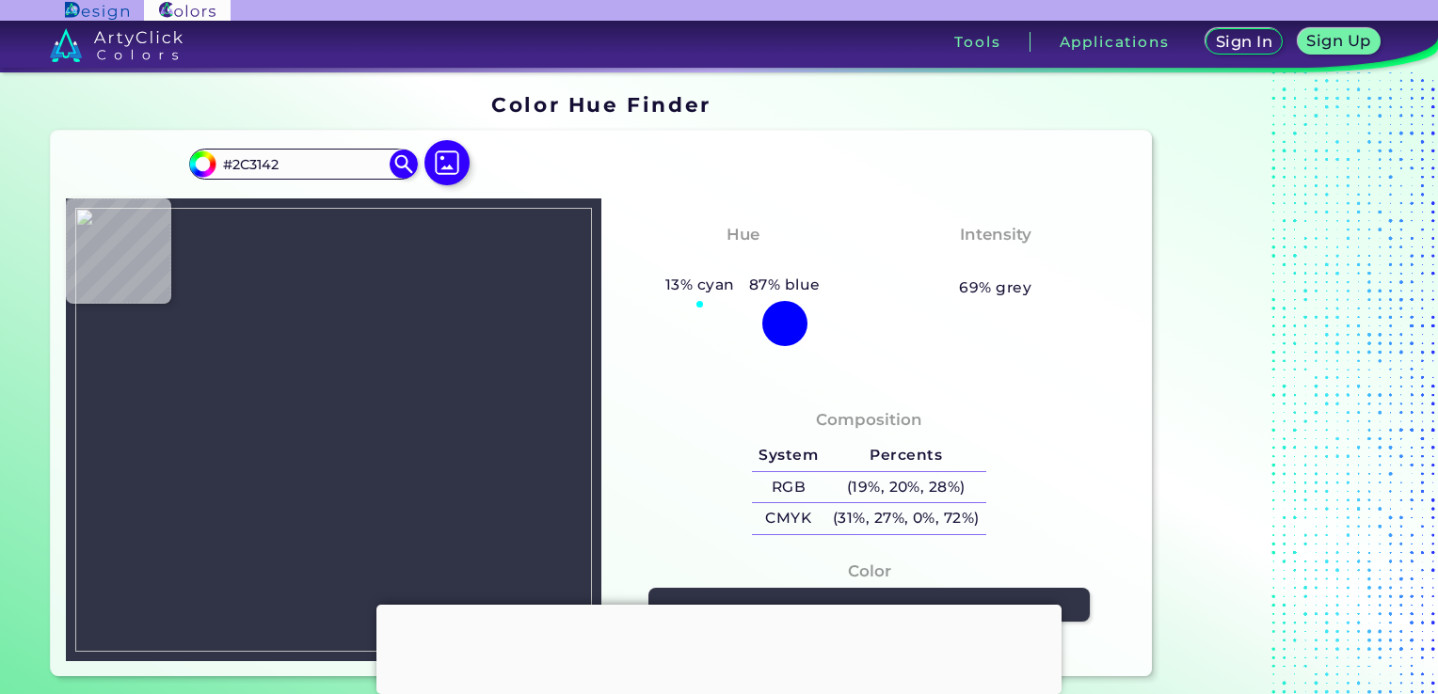
type input "#292F3F"
click at [341, 589] on img at bounding box center [333, 430] width 517 height 444
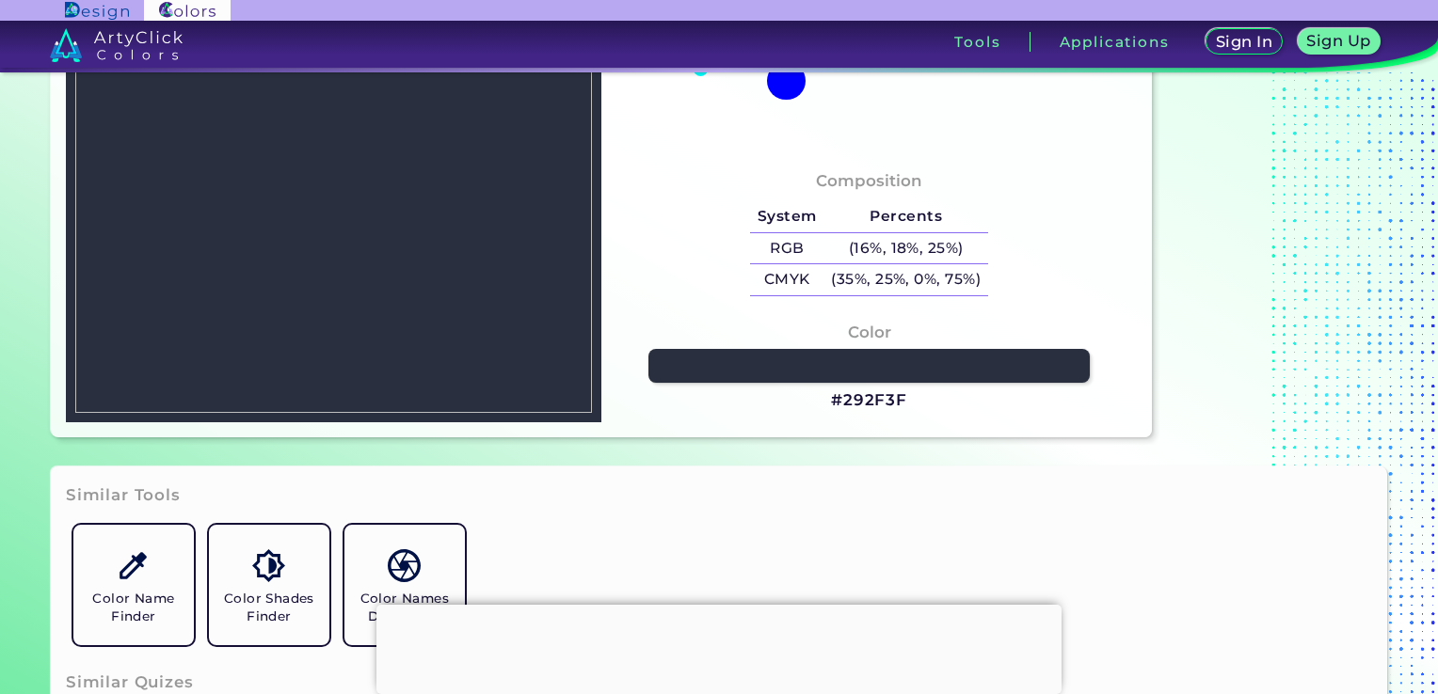
scroll to position [282, 0]
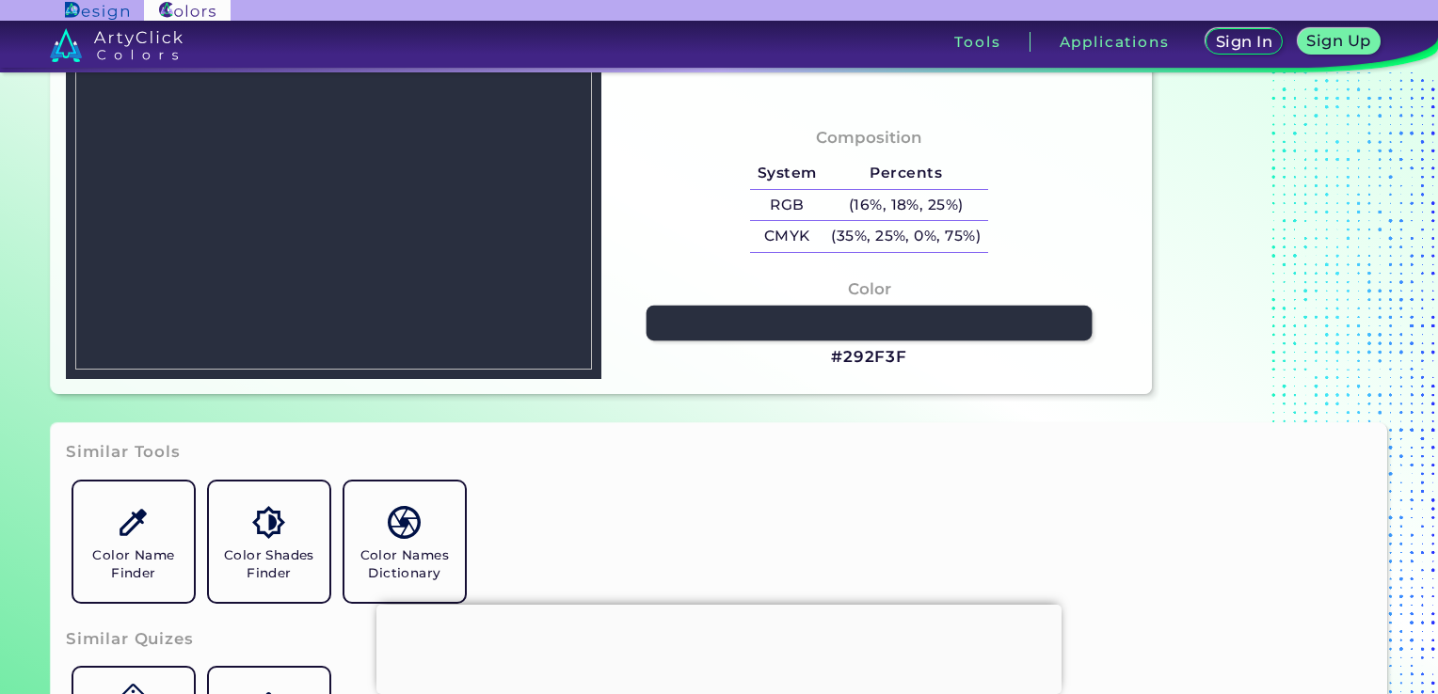
click at [840, 325] on link at bounding box center [869, 322] width 446 height 35
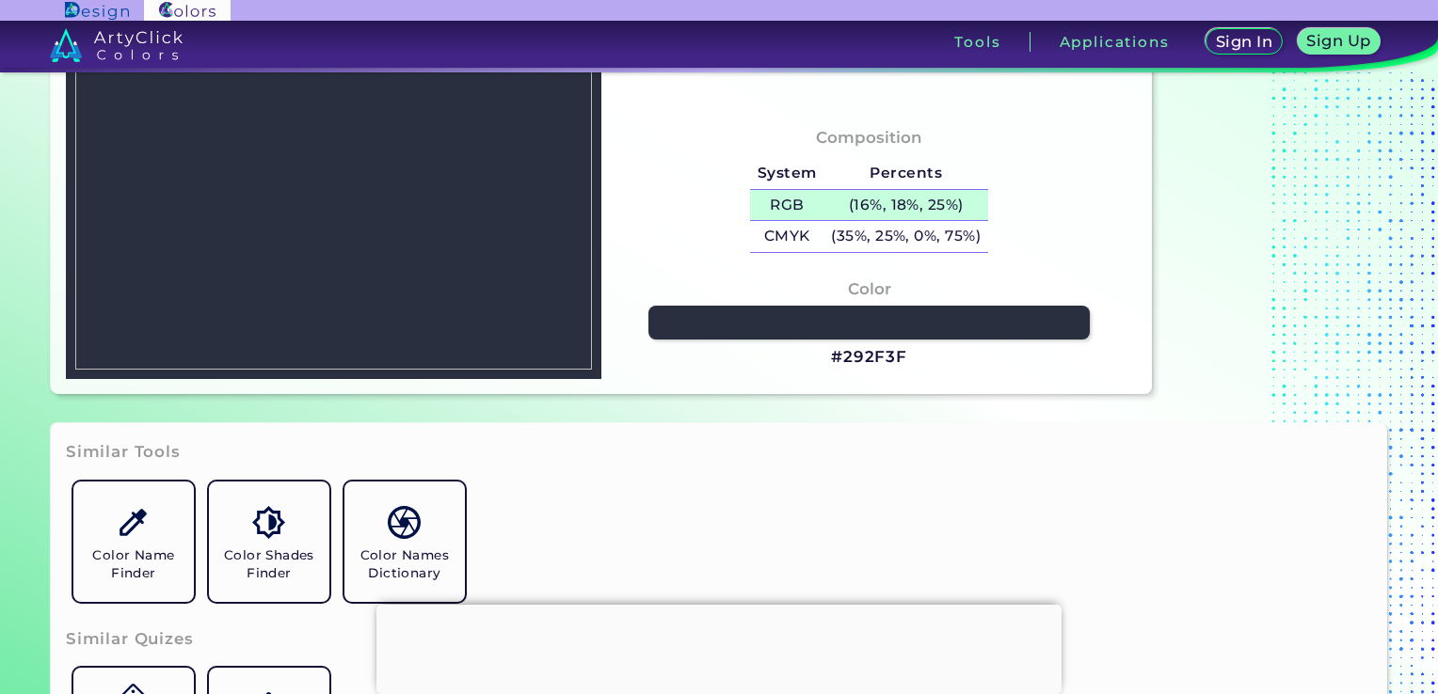
drag, startPoint x: 948, startPoint y: 205, endPoint x: 852, endPoint y: 204, distance: 96.0
click at [852, 204] on h5 "(16%, 18%, 25%)" at bounding box center [906, 205] width 164 height 31
click at [852, 204] on h5 "(16%, 18%, 25%) copied" at bounding box center [906, 205] width 164 height 31
copy h5 "16"
click at [463, 201] on img at bounding box center [333, 148] width 517 height 444
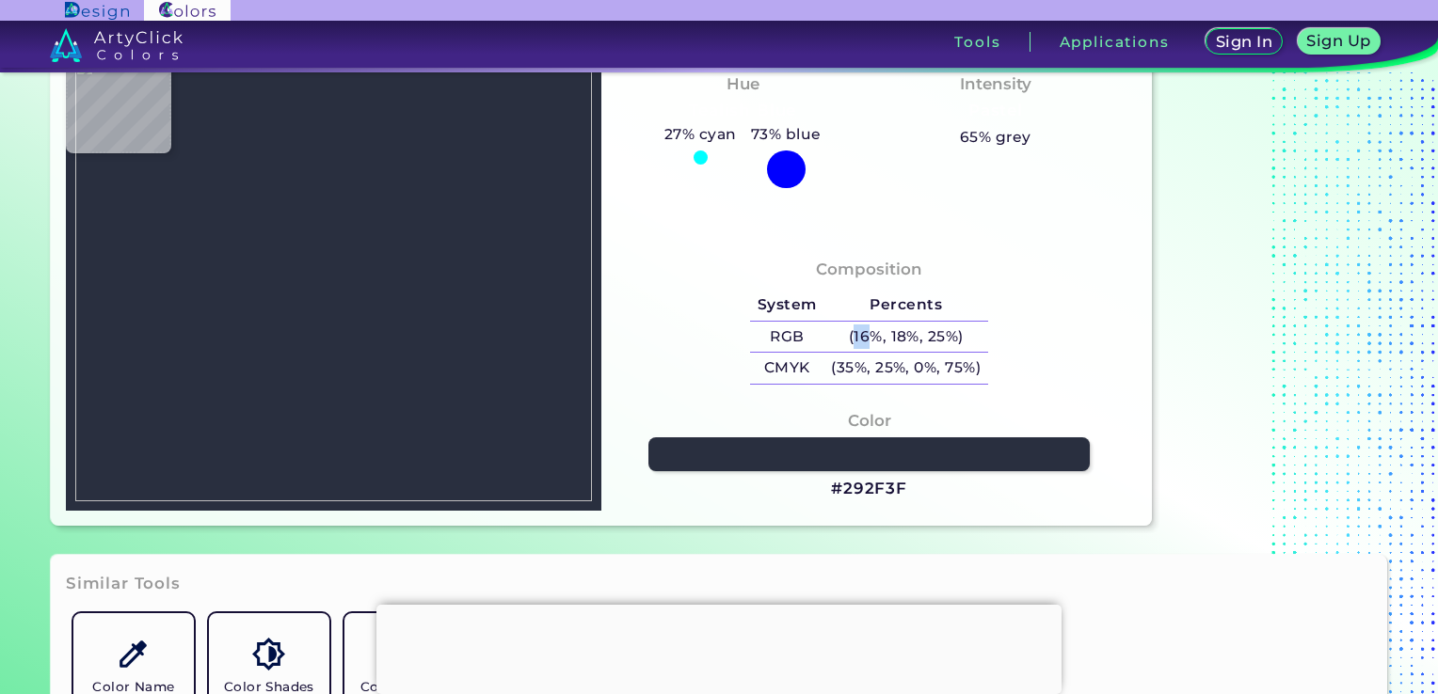
scroll to position [149, 0]
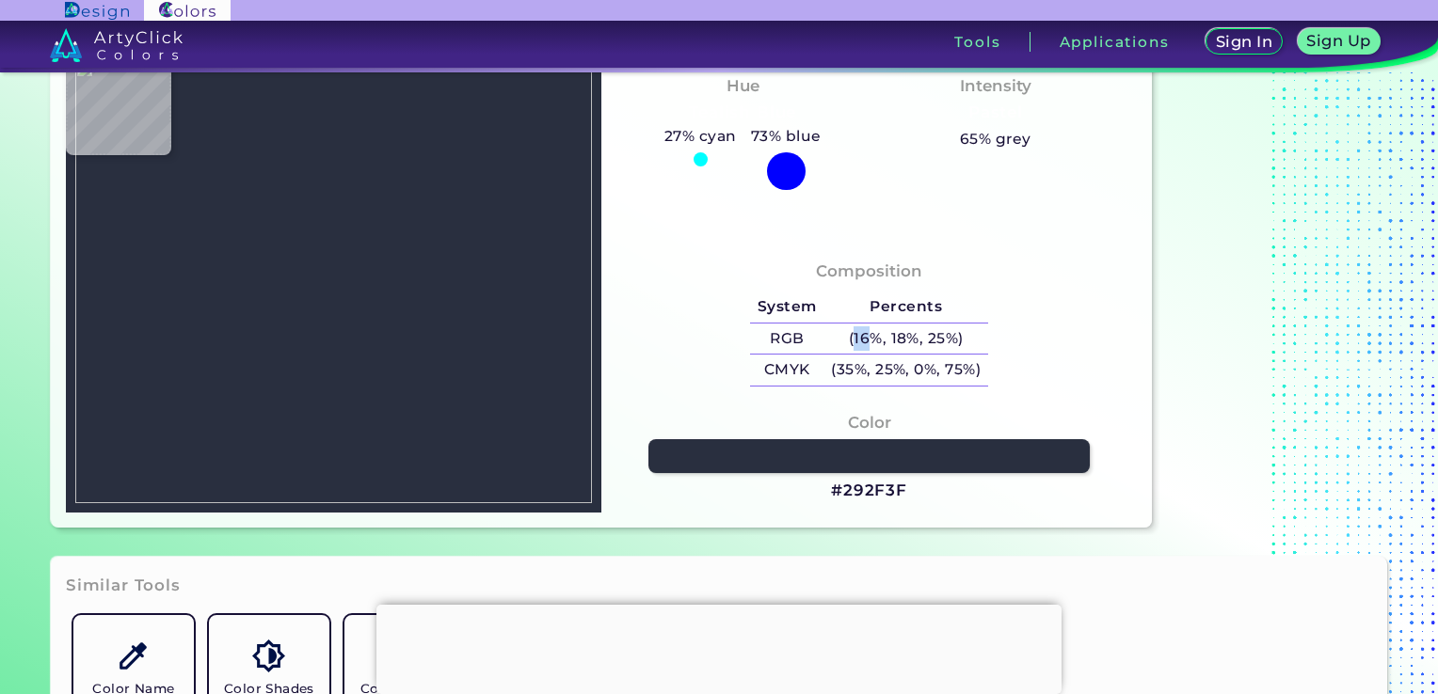
type input "#1b63a8"
type input "#1B63A8"
type input "#907930"
type input "#393837"
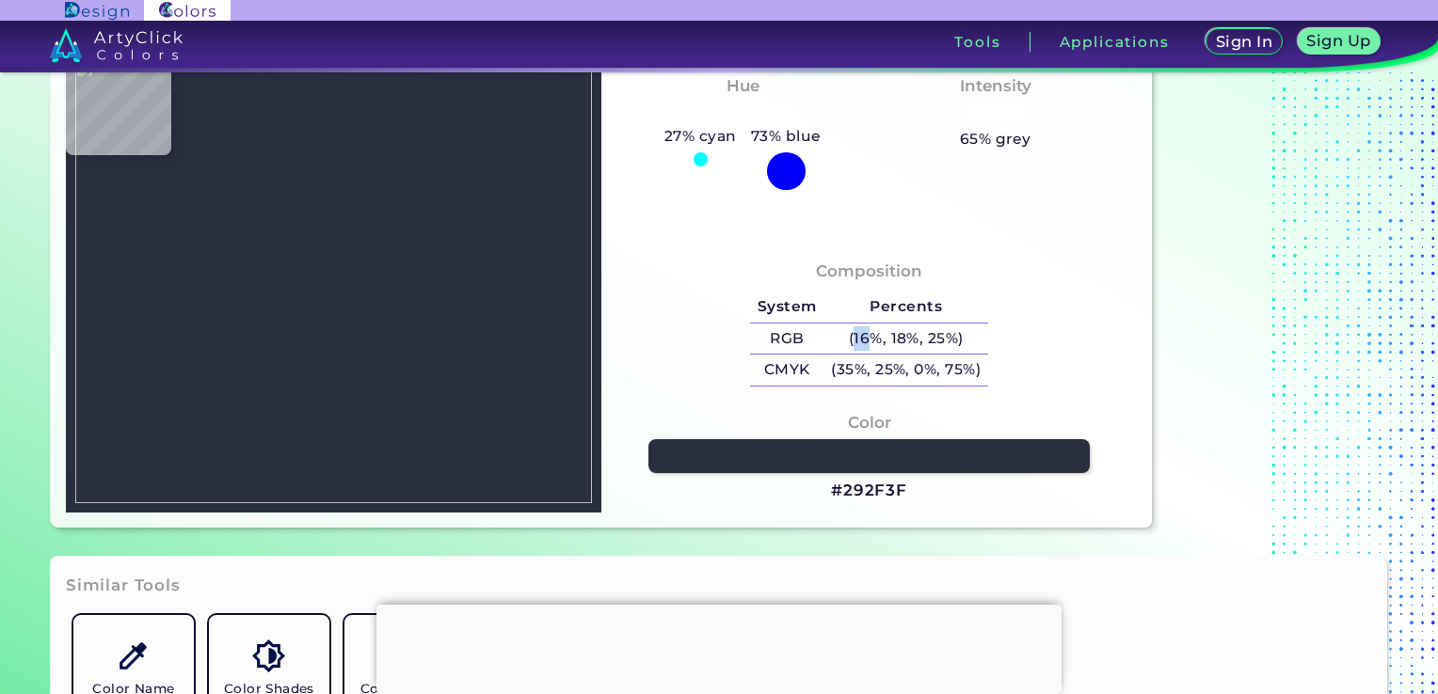
type input "#393837"
type input "#142225"
type input "#78a77a"
type input "#78A77A"
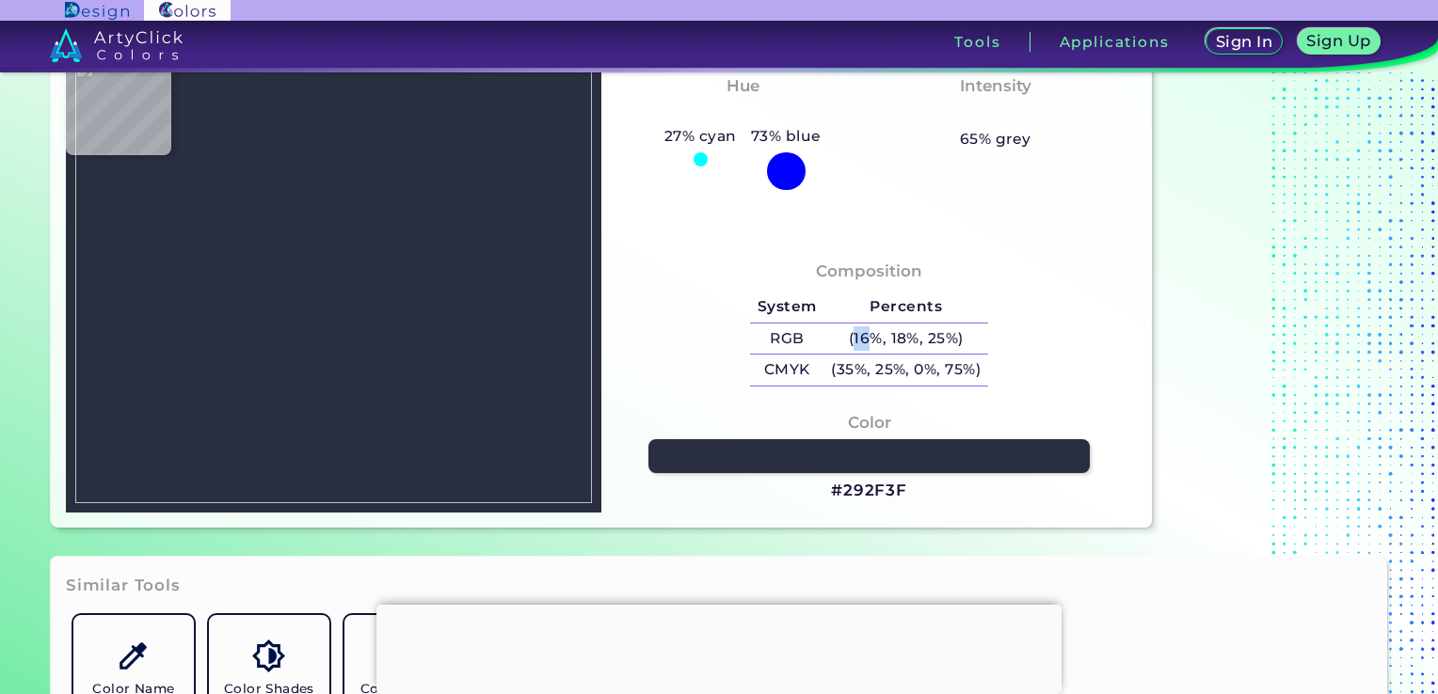
type input "#487b69"
type input "#487B69"
type input "#0b5286"
type input "#0B5286"
type input "#145278"
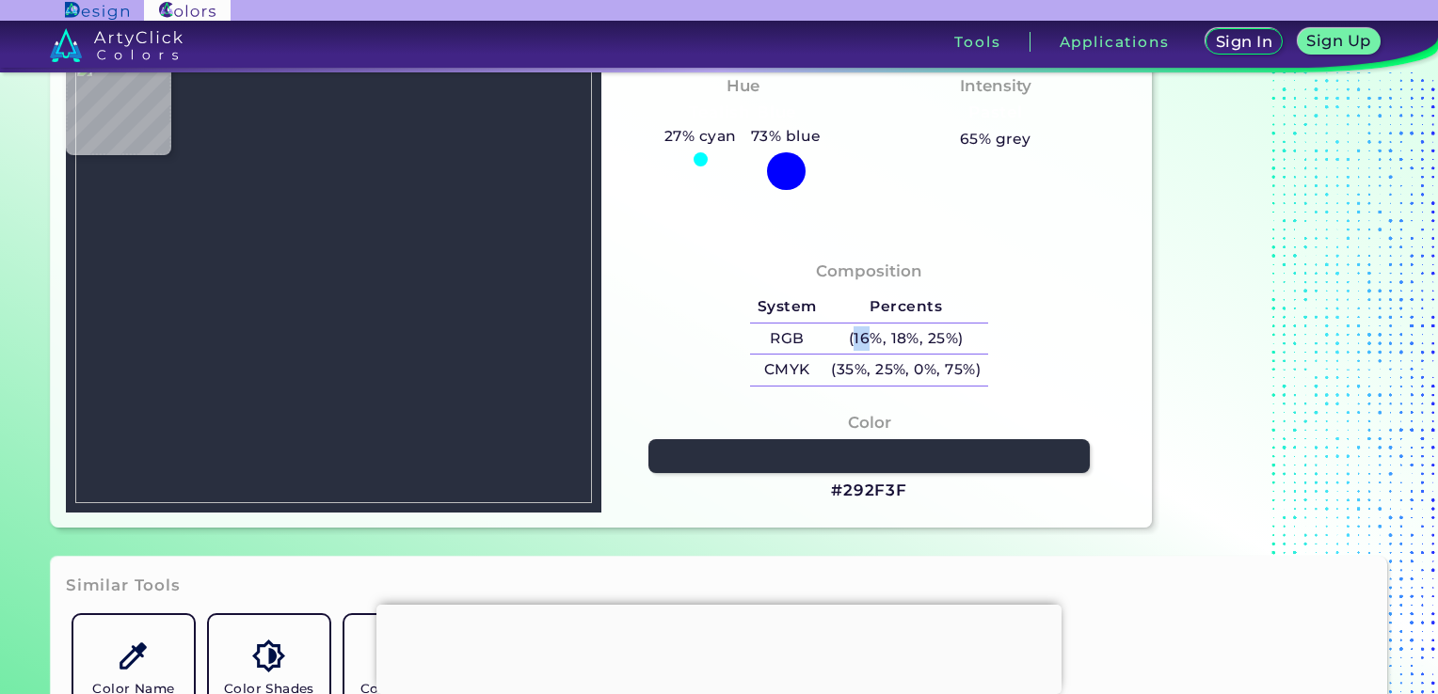
type input "#145278"
type input "#3a7a30"
type input "#3A7A30"
type input "#134c02"
type input "#134C02"
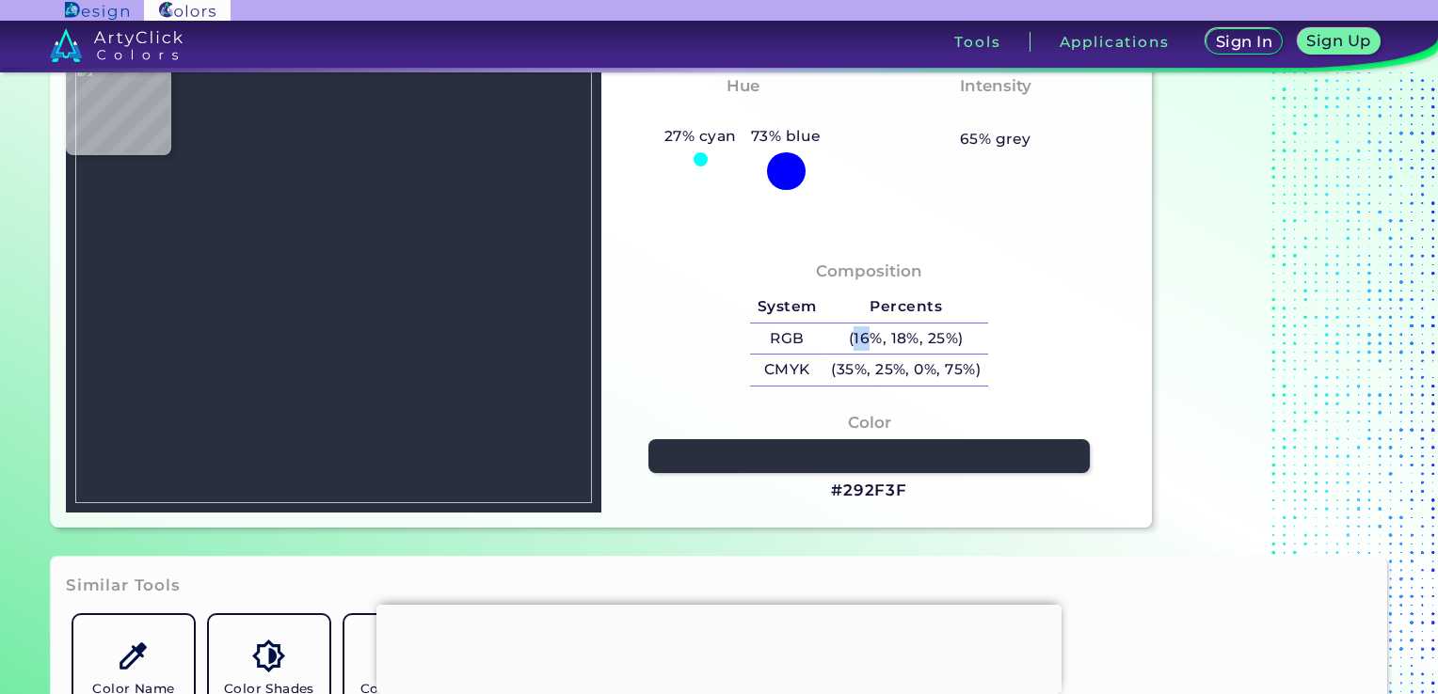
type input "#235b14"
type input "#235B14"
type input "#194f17"
type input "#194F17"
type input "#2e5f2d"
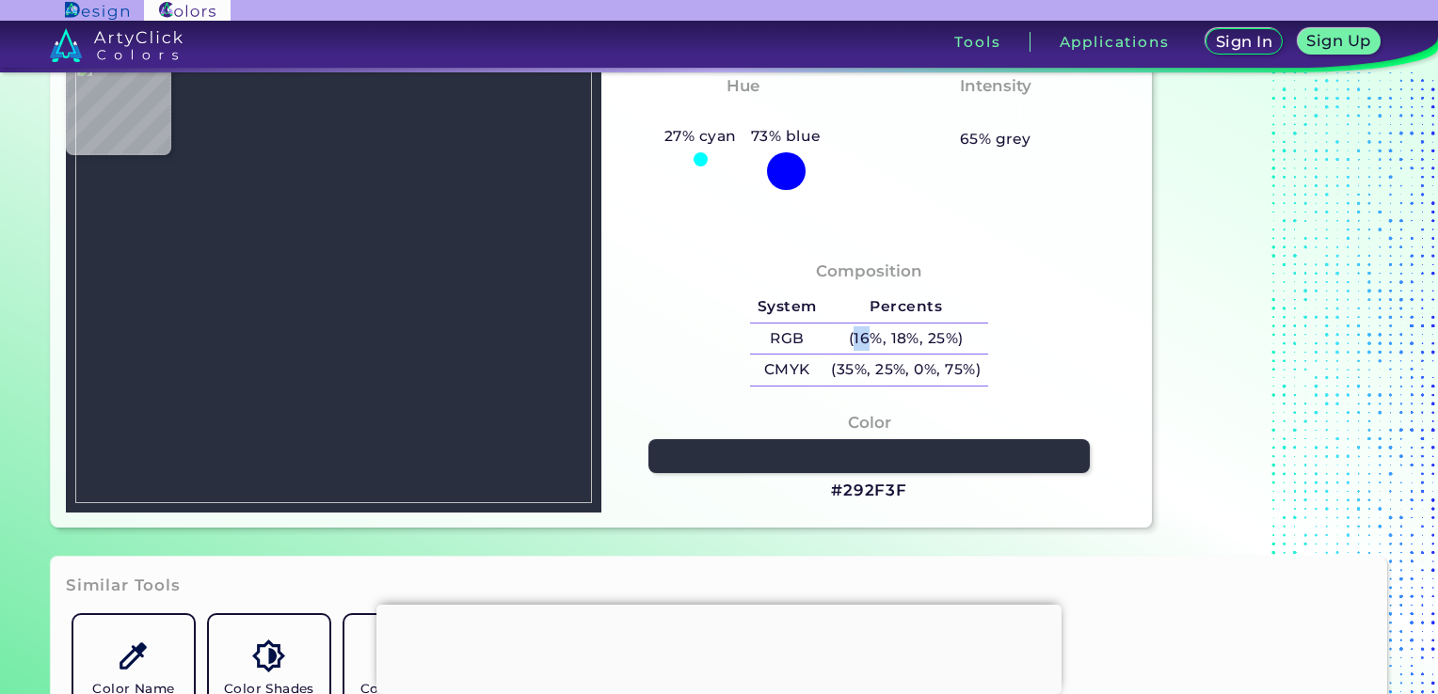
type input "#2E5F2D"
type input "#90b397"
type input "#90B397"
type input "#87a78b"
type input "#87A78B"
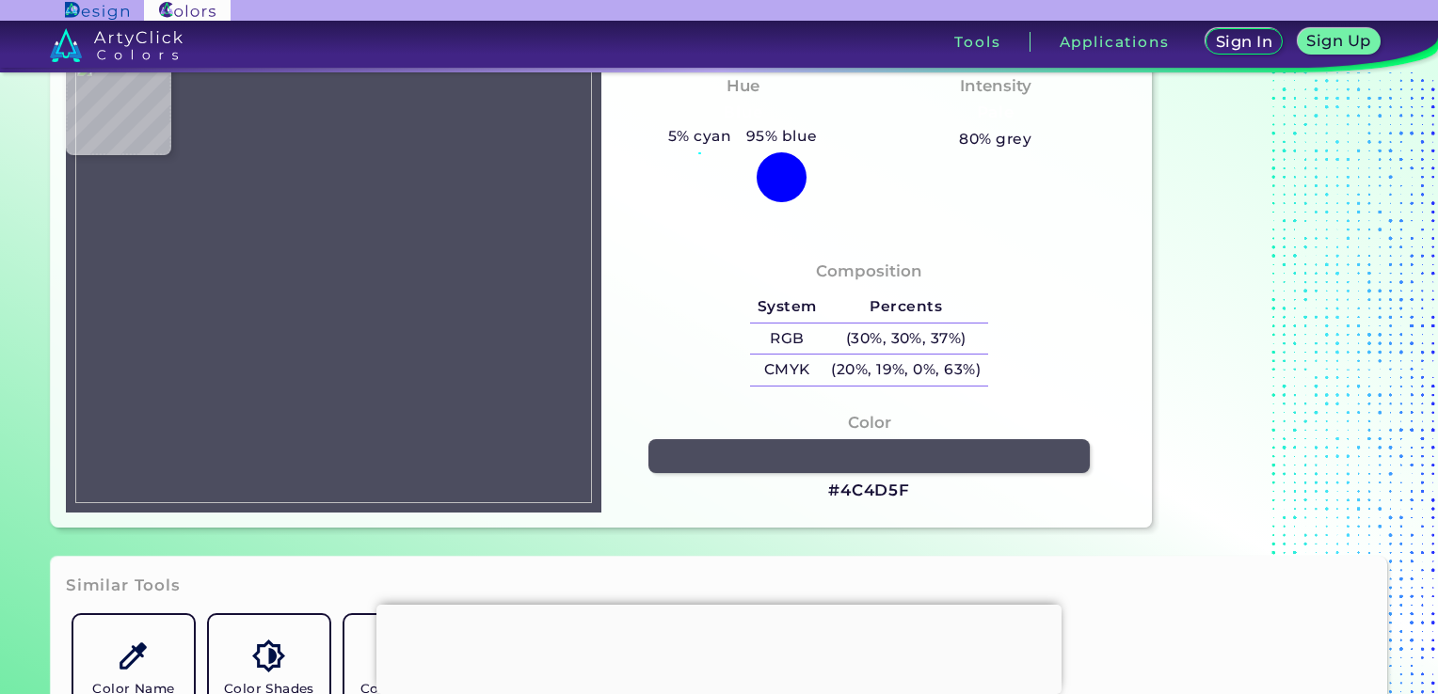
click at [4, 390] on section "Color Hue Finder Color Hue Finder #4c4d5f #4C4D5F Acadia ◉ Acid Green ◉ Aero Bl…" at bounding box center [719, 237] width 1438 height 626
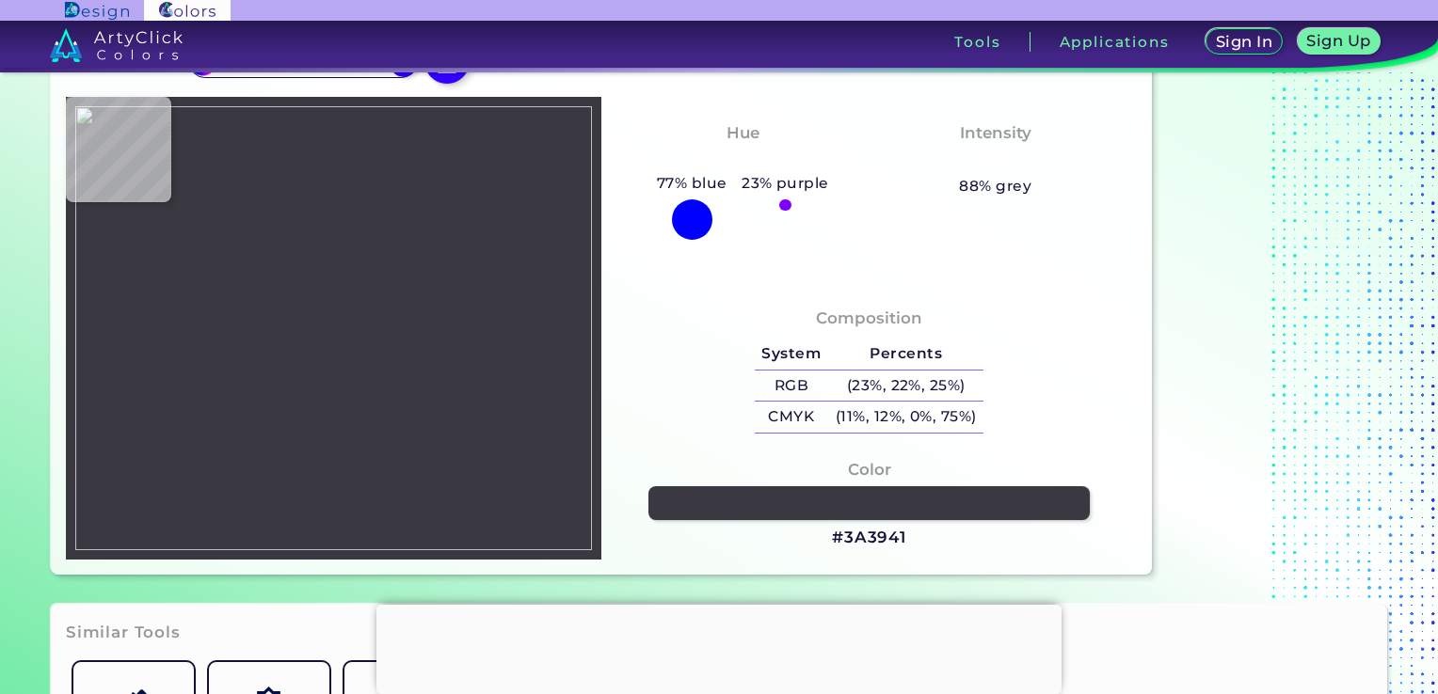
scroll to position [102, 0]
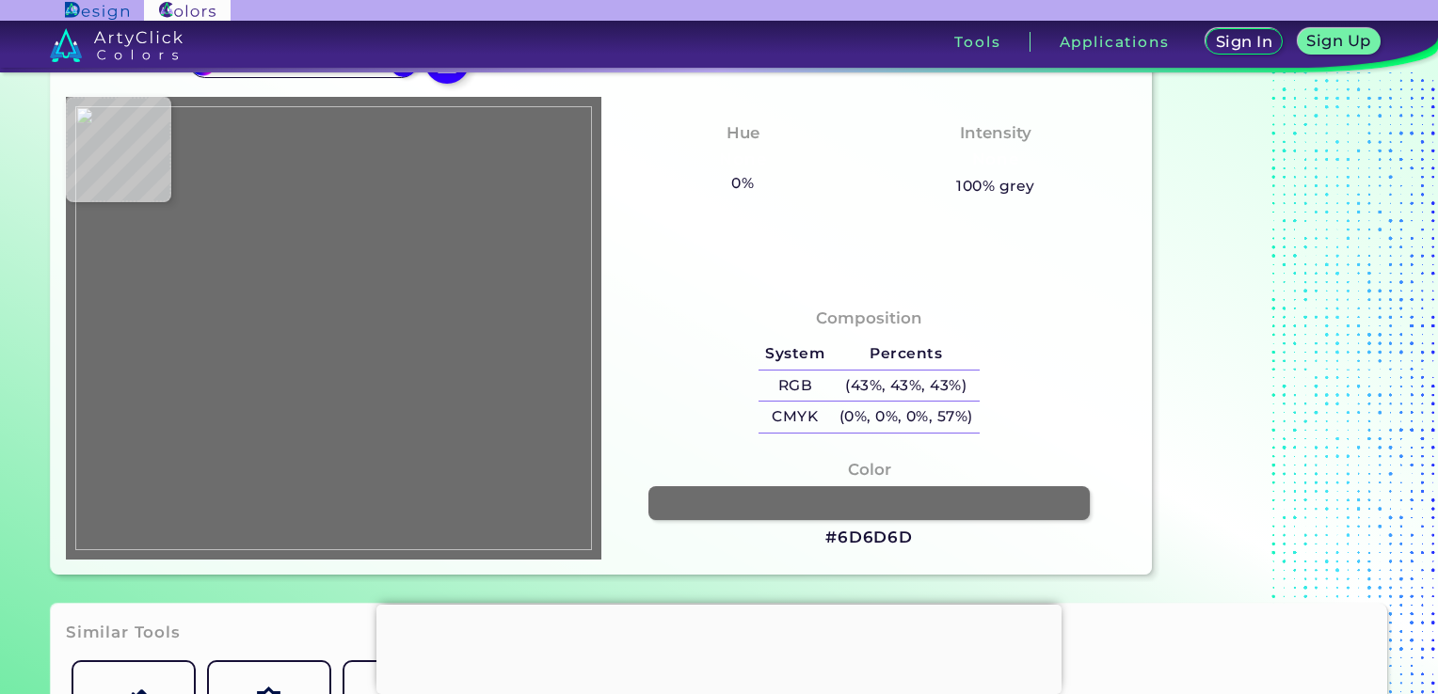
click at [507, 378] on img at bounding box center [333, 328] width 517 height 444
click at [409, 301] on img at bounding box center [333, 328] width 517 height 444
